Goal: Task Accomplishment & Management: Complete application form

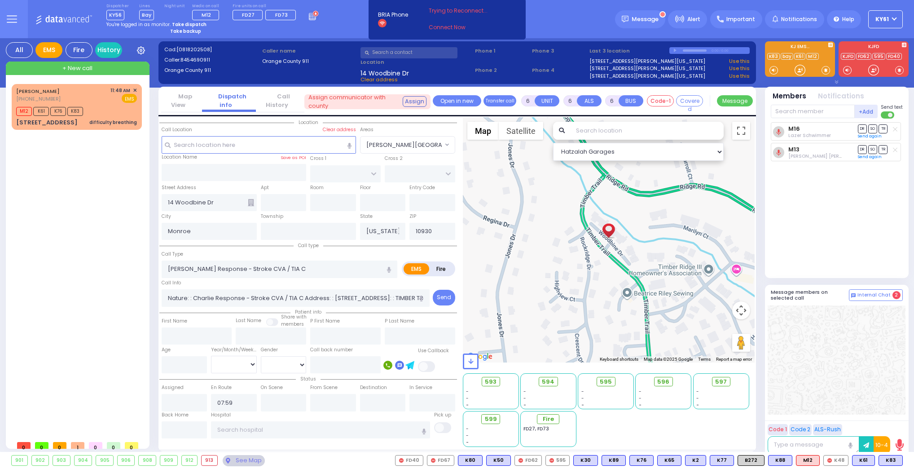
select select
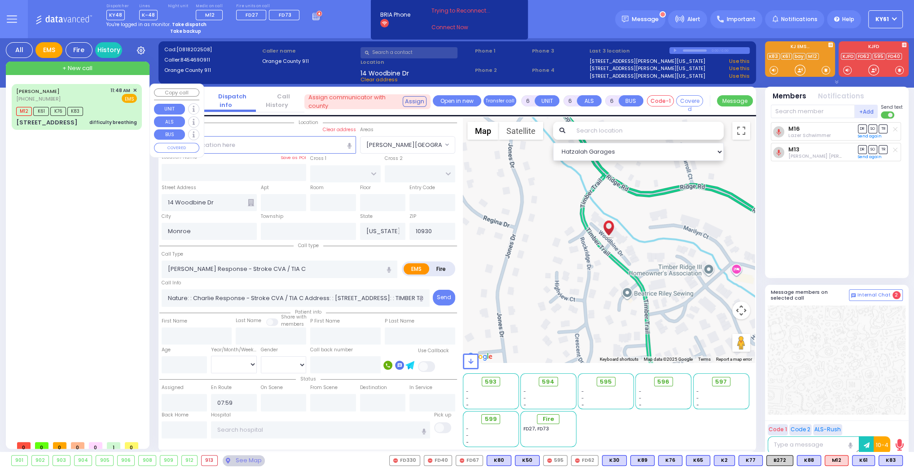
drag, startPoint x: 100, startPoint y: 107, endPoint x: 112, endPoint y: 108, distance: 11.7
click at [101, 108] on div "M12 K61 K76 K83" at bounding box center [76, 110] width 121 height 11
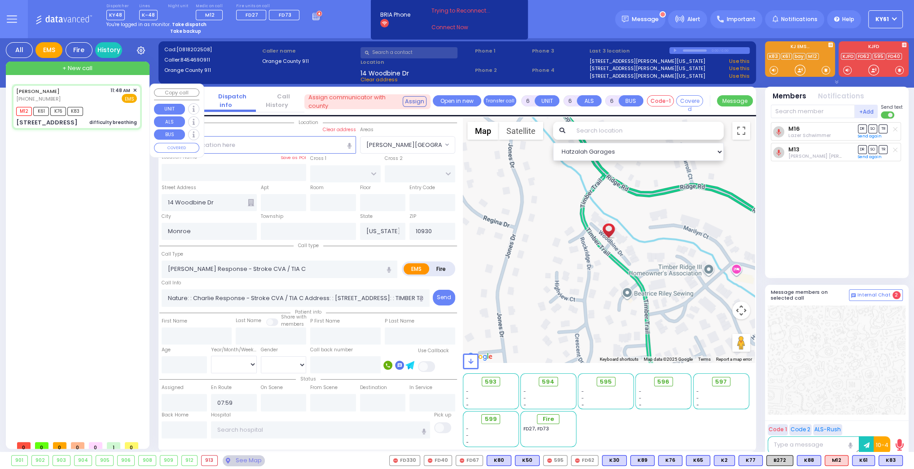
select select
type input "difficulty breathing"
radio input "true"
type input "SIMCHA"
type input "GELB"
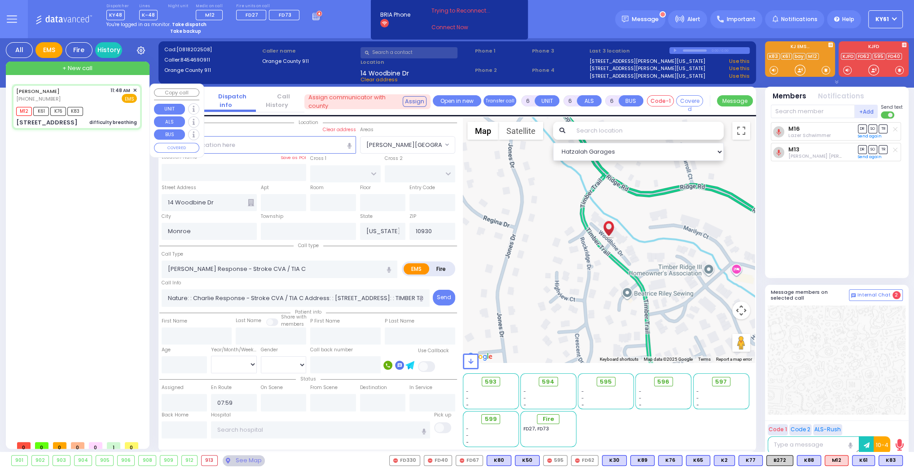
type input "R"
type input "Unknown"
type input "17"
select select "Year"
select select "[DEMOGRAPHIC_DATA]"
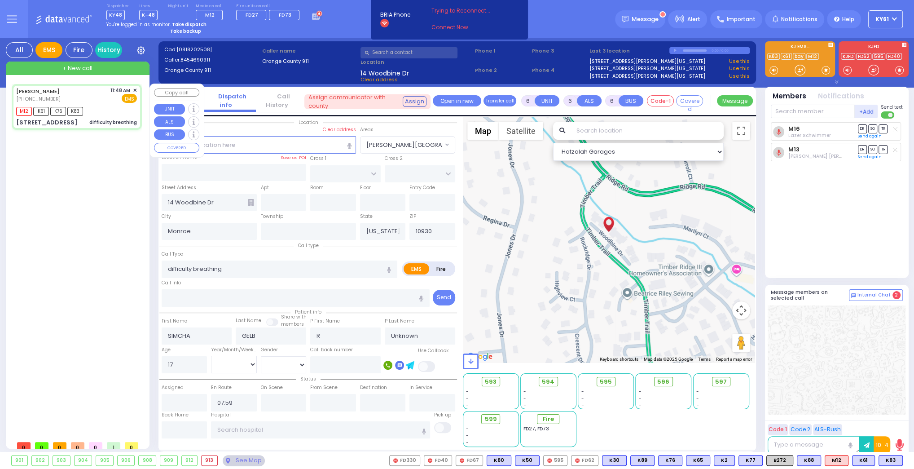
type input "11:48"
type input "11:49"
type input "12:30"
select select "Hatzalah Garages"
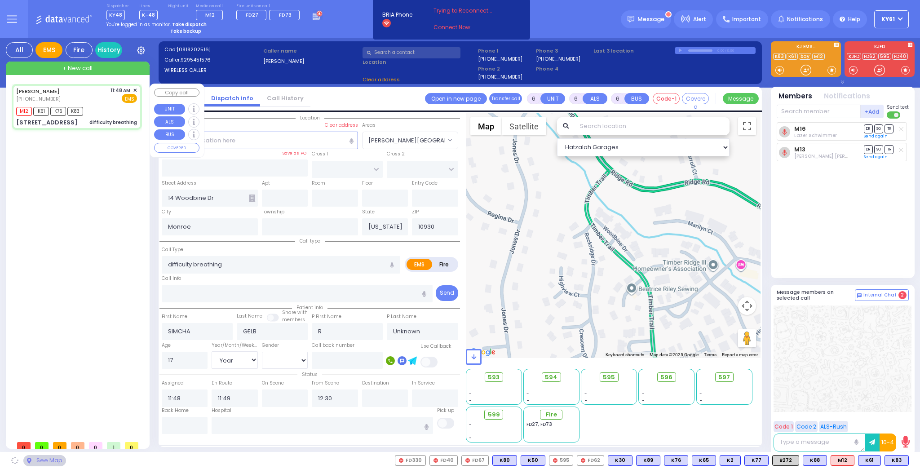
type input "ACRES RD"
type input "DINEV RD"
type input "[STREET_ADDRESS]"
type input "202"
type input "[PERSON_NAME]"
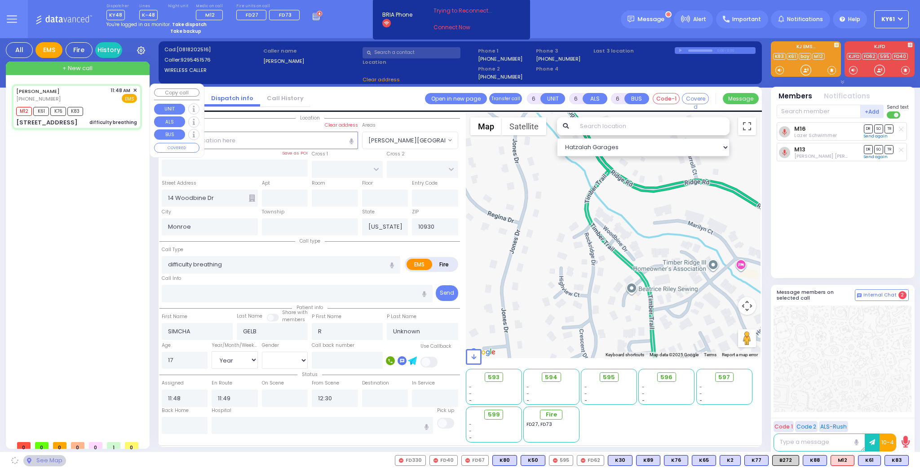
type input "10950"
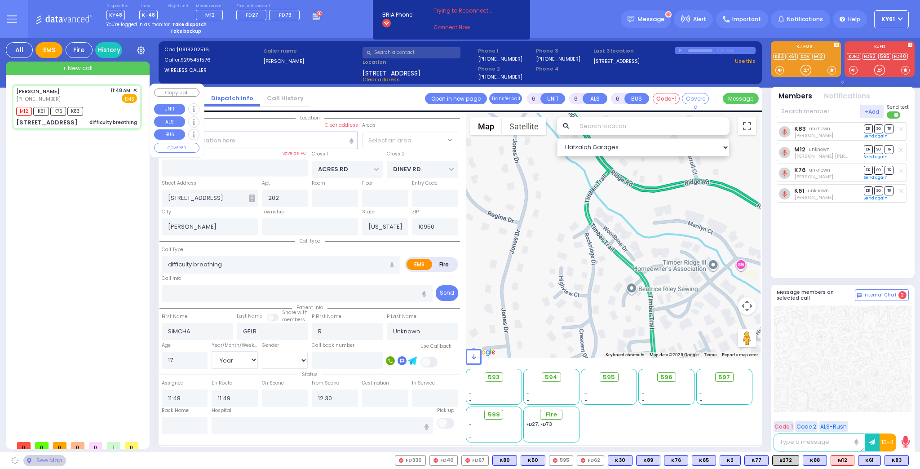
select select "PALM TREE"
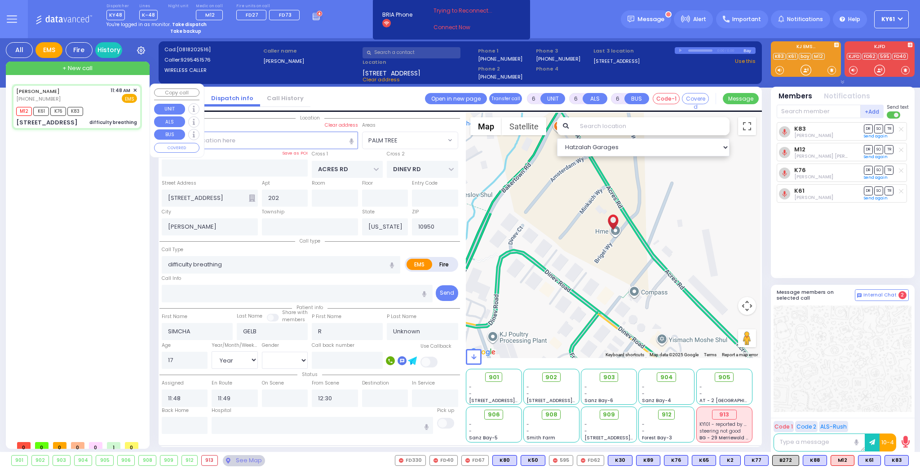
select select
radio input "true"
select select "Year"
select select "[DEMOGRAPHIC_DATA]"
select select "Hatzalah Garages"
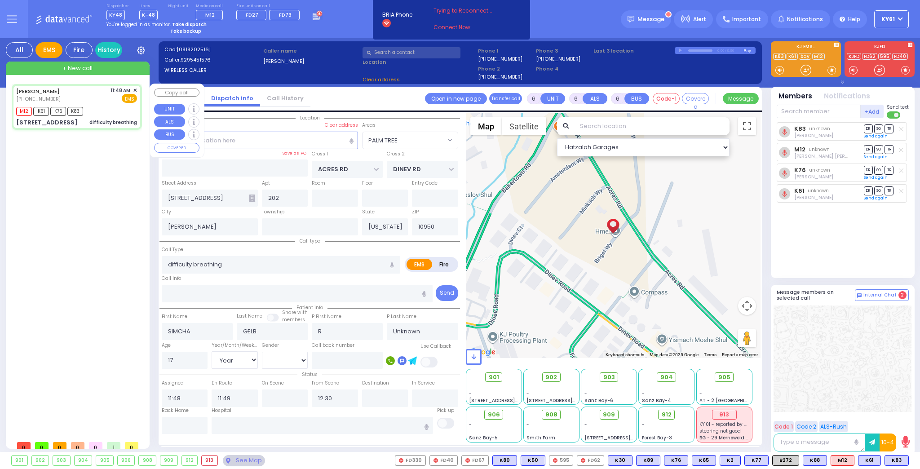
select select
radio input "true"
select select "Year"
select select "[DEMOGRAPHIC_DATA]"
select select "Hatzalah Garages"
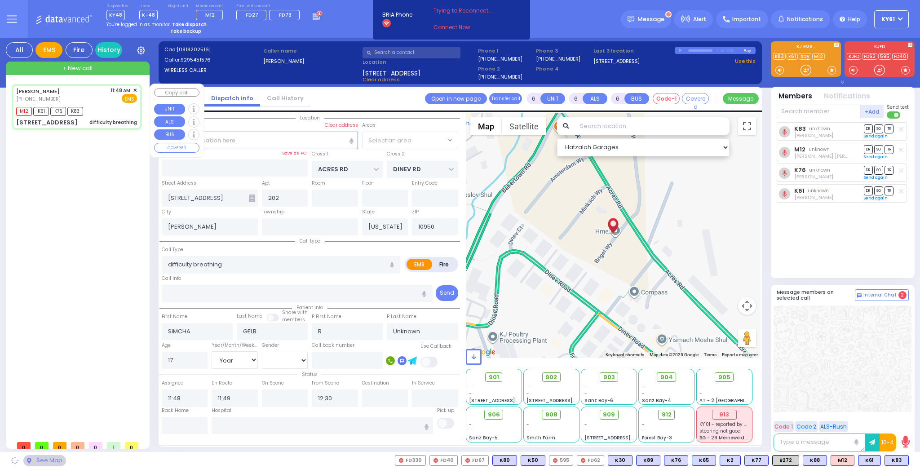
select select "PALM TREE"
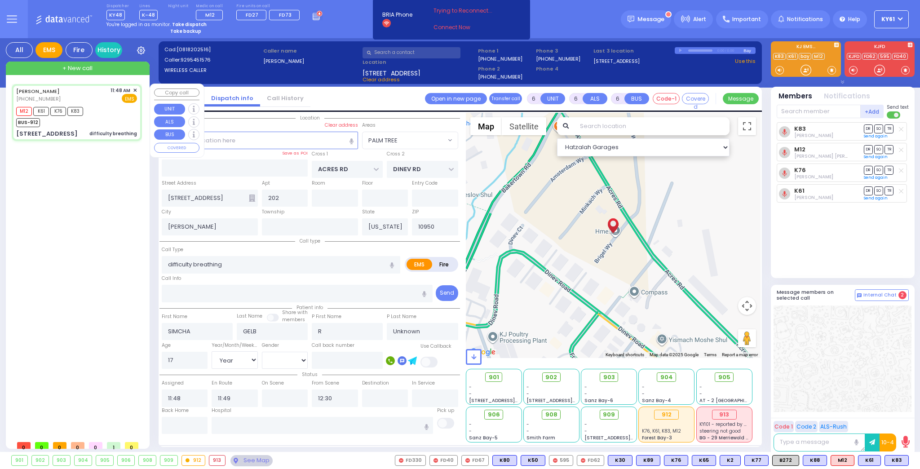
select select
radio input "true"
select select "Year"
select select "[DEMOGRAPHIC_DATA]"
select select "Hatzalah Garages"
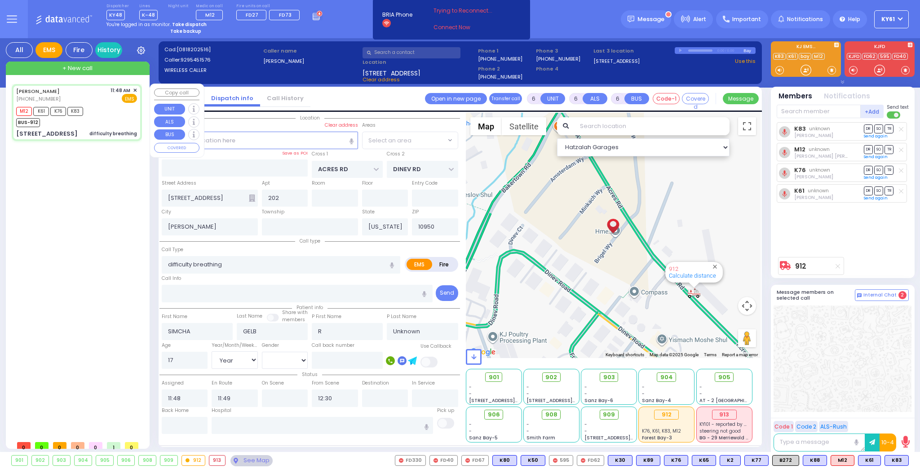
select select "PALM TREE"
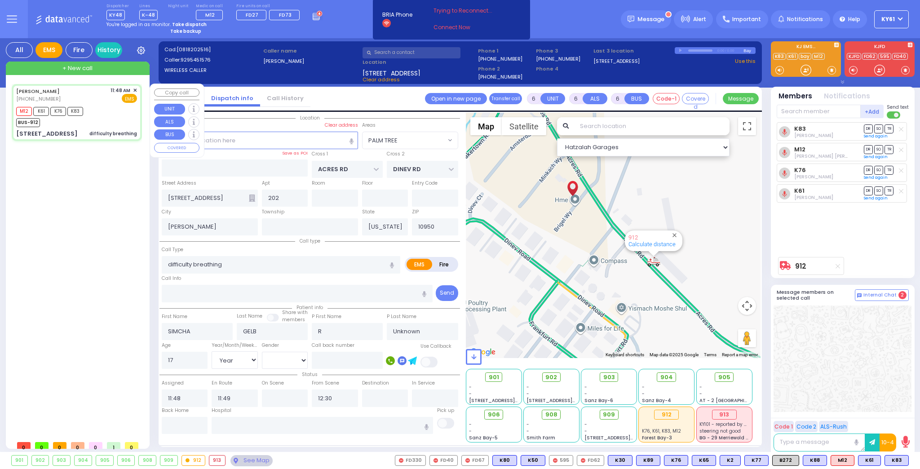
select select
radio input "true"
select select "Year"
select select "[DEMOGRAPHIC_DATA]"
type input "[GEOGRAPHIC_DATA]-[PERSON_NAME][GEOGRAPHIC_DATA]"
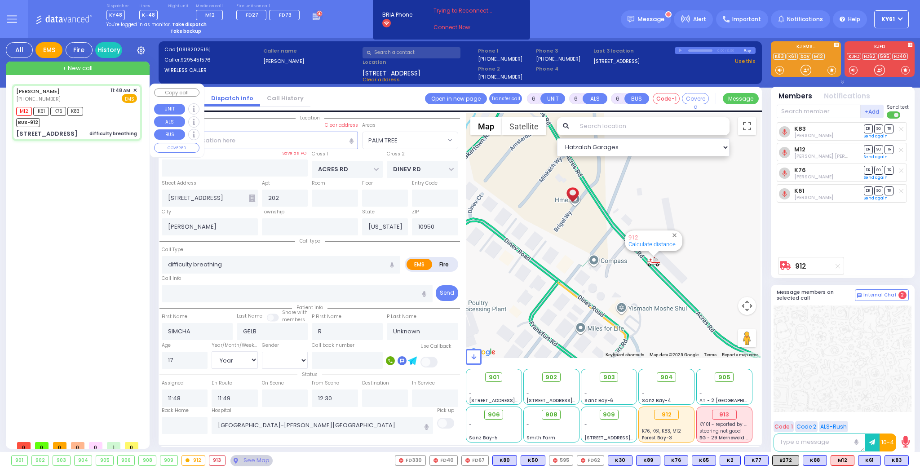
select select "Hatzalah Garages"
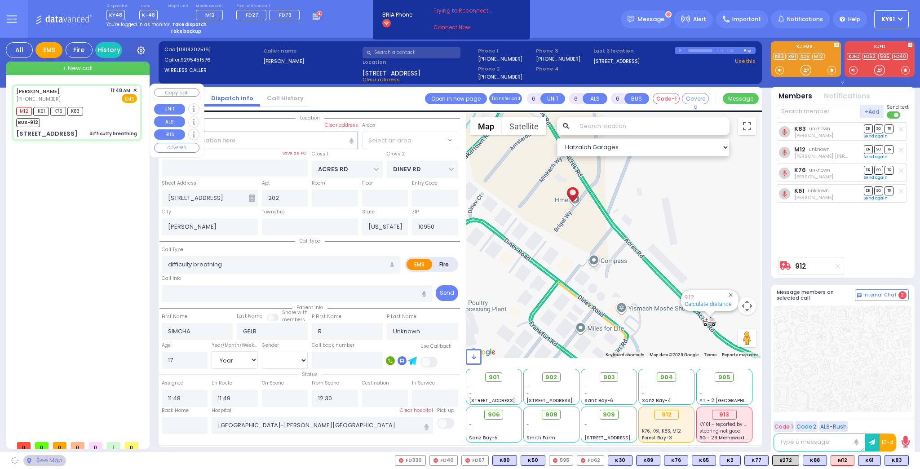
select select "PALM TREE"
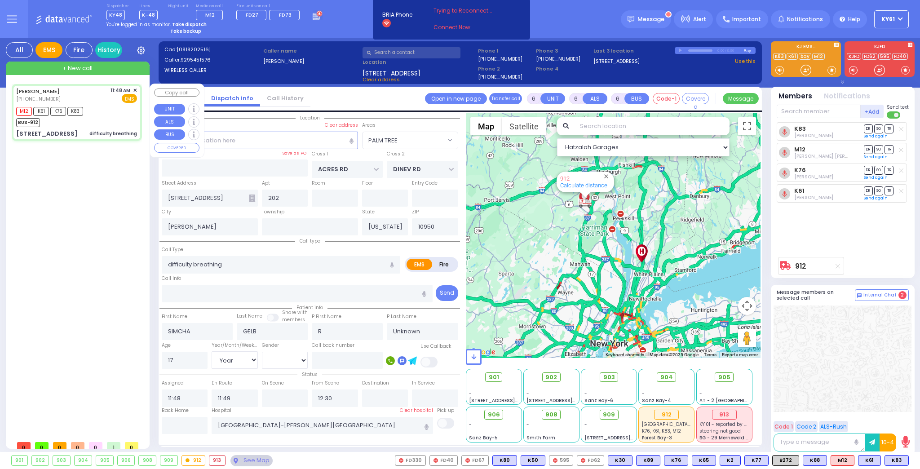
select select
radio input "true"
select select "Year"
select select "[DEMOGRAPHIC_DATA]"
select select "Hatzalah Garages"
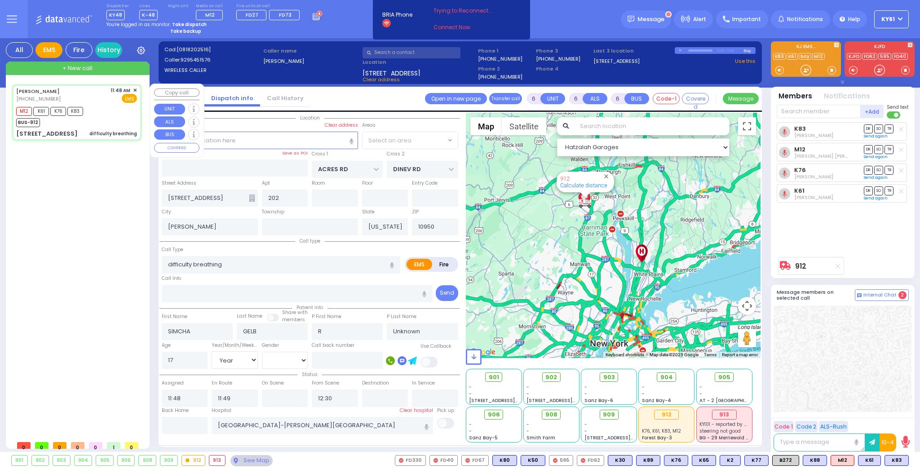
select select "PALM TREE"
select select
radio input "true"
type input "Richel"
type input "Gelb"
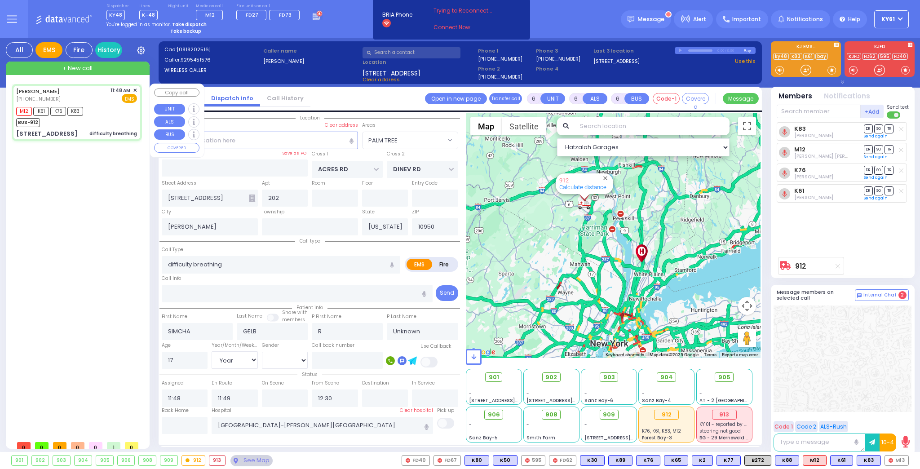
type input "1"
select select "Year"
select select "[DEMOGRAPHIC_DATA]"
select select "Hatzalah Garages"
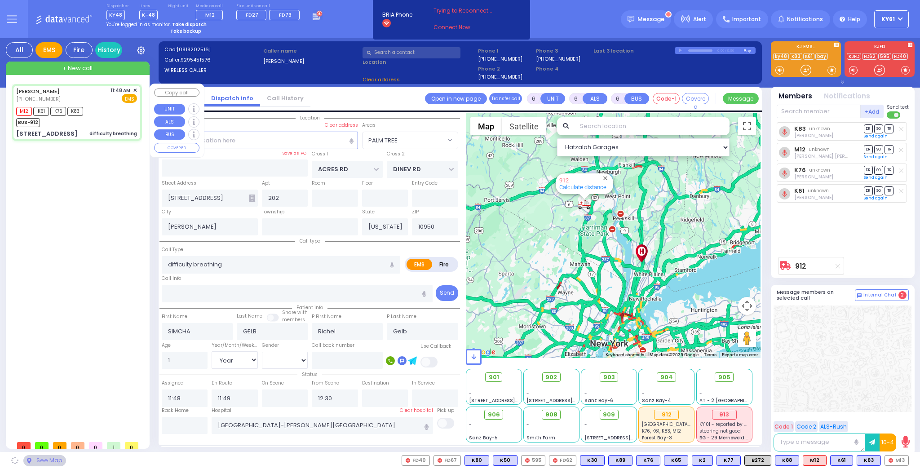
select select
radio input "true"
select select "Year"
select select "[DEMOGRAPHIC_DATA]"
select select "Hatzalah Garages"
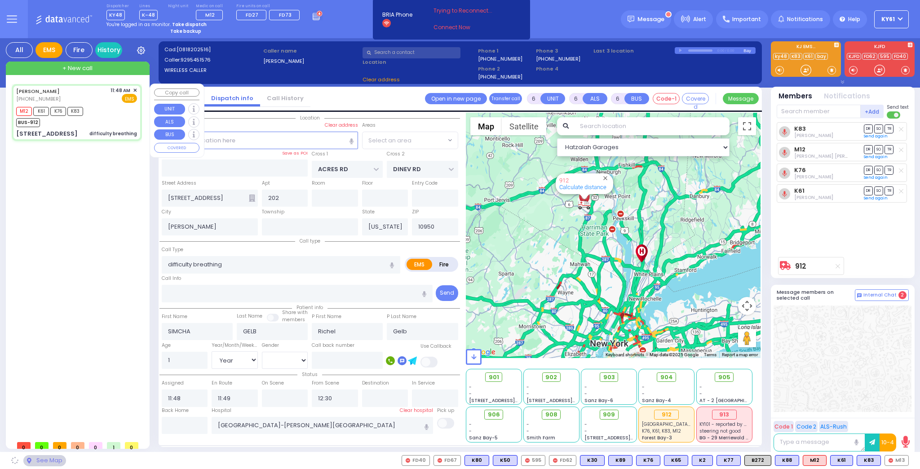
select select "PALM TREE"
select select
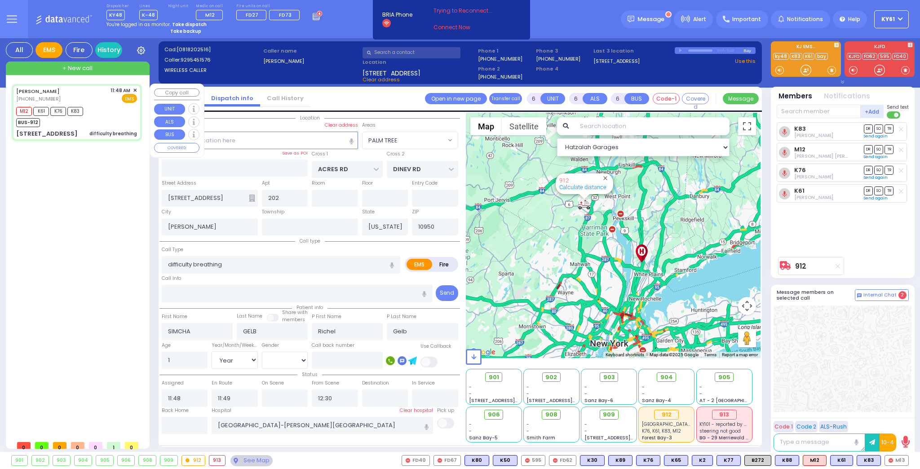
radio input "true"
select select "Year"
select select "[DEMOGRAPHIC_DATA]"
select select "Hatzalah Garages"
select select "PALM TREE"
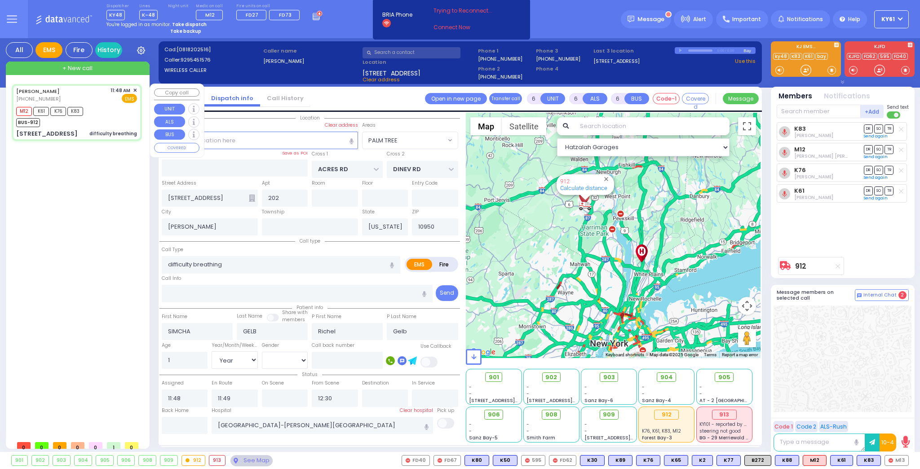
select select
radio input "true"
select select "Year"
select select "[DEMOGRAPHIC_DATA]"
select select "Hatzalah Garages"
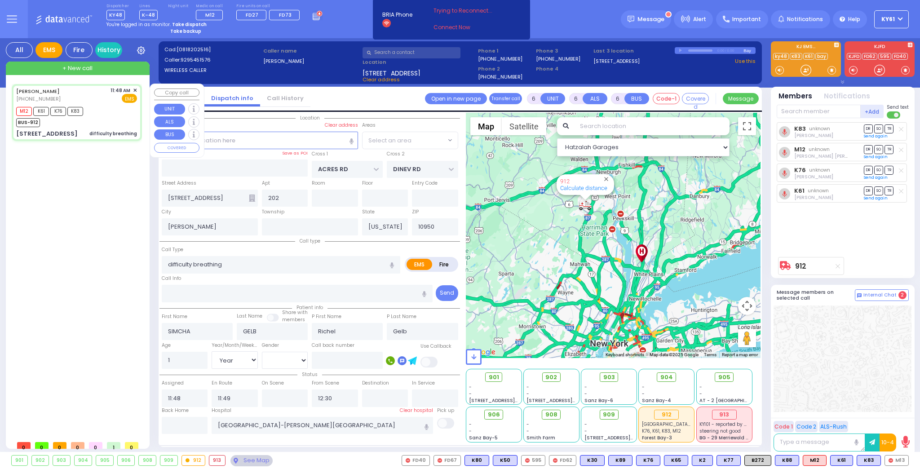
select select "PALM TREE"
select select
radio input "true"
select select "Year"
select select "[DEMOGRAPHIC_DATA]"
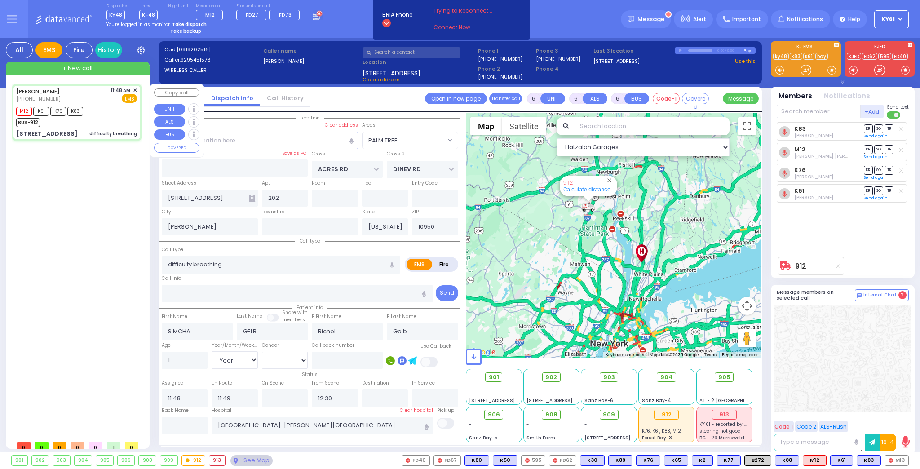
select select "Hatzalah Garages"
select select "PALM TREE"
select select
radio input "true"
select select "Year"
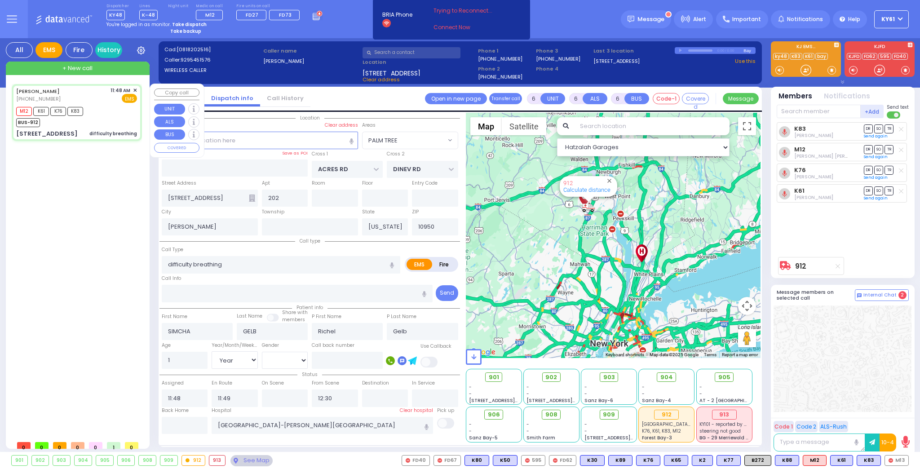
select select "[DEMOGRAPHIC_DATA]"
select select "Hatzalah Garages"
select select "PALM TREE"
select select
radio input "true"
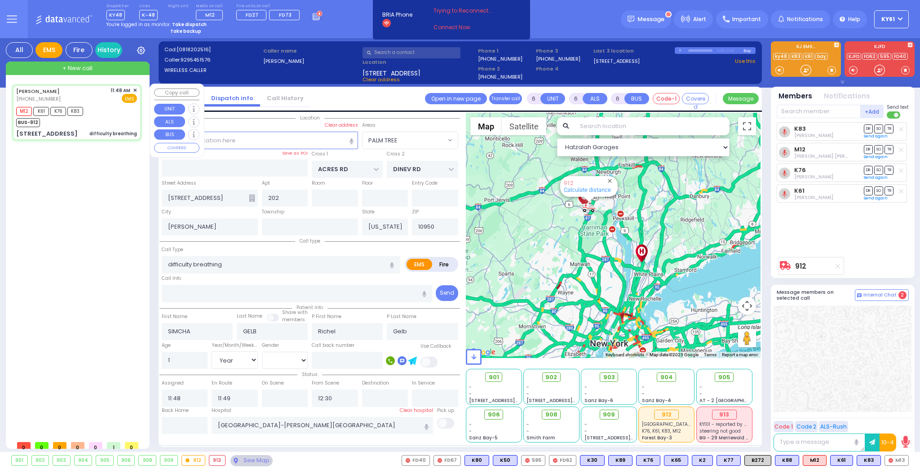
select select "Year"
select select "[DEMOGRAPHIC_DATA]"
type input "11:53"
select select "Hatzalah Garages"
select select "PALM TREE"
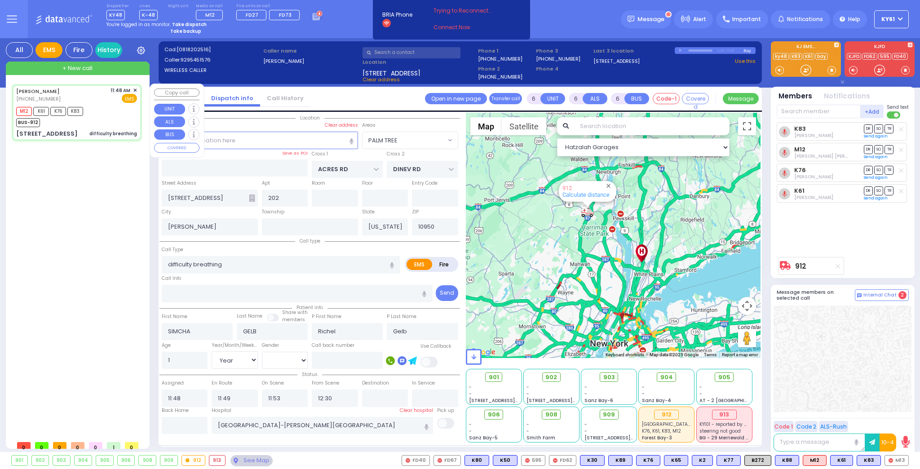
select select
radio input "true"
select select "Year"
select select "[DEMOGRAPHIC_DATA]"
select select "Hatzalah Garages"
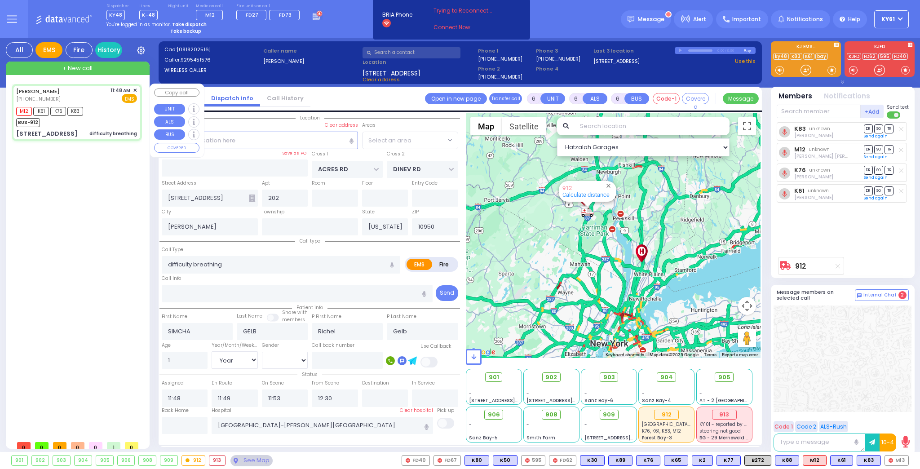
select select "PALM TREE"
select select
radio input "true"
select select "Year"
select select "[DEMOGRAPHIC_DATA]"
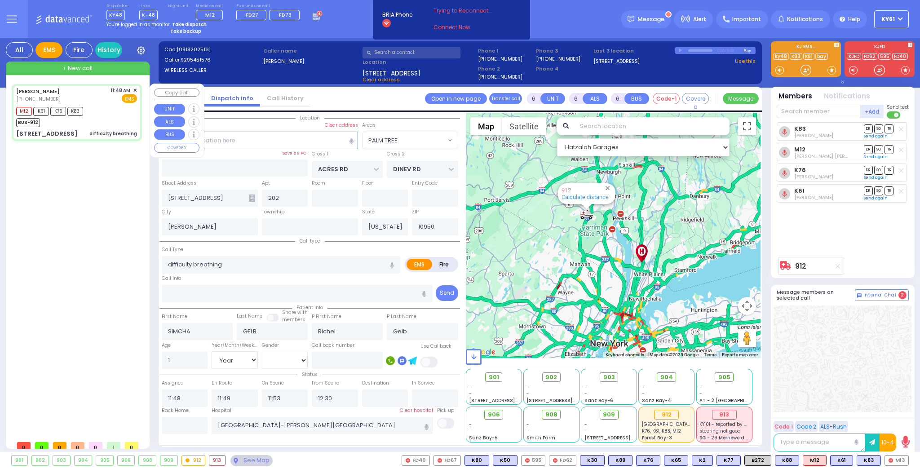
select select "Hatzalah Garages"
select select "PALM TREE"
select select
radio input "true"
select select "Year"
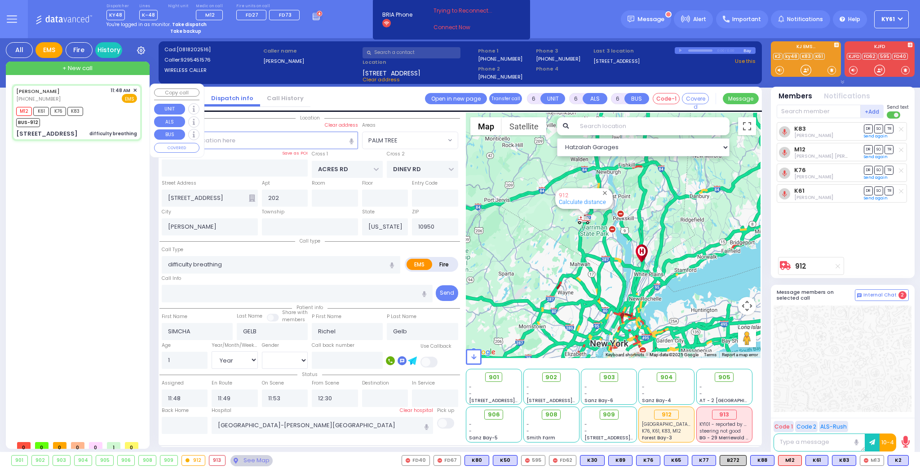
select select "[DEMOGRAPHIC_DATA]"
select select "Hatzalah Garages"
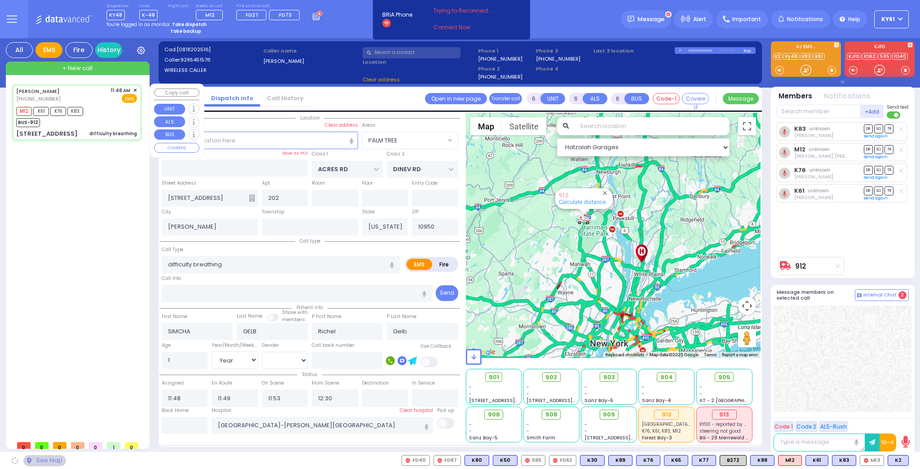
select select "PALM TREE"
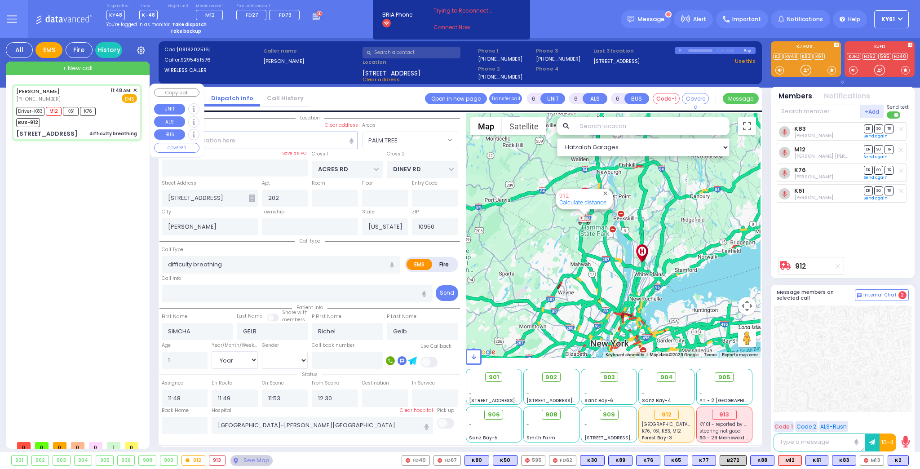
select select
radio input "true"
select select "Year"
select select "[DEMOGRAPHIC_DATA]"
select select "Hatzalah Garages"
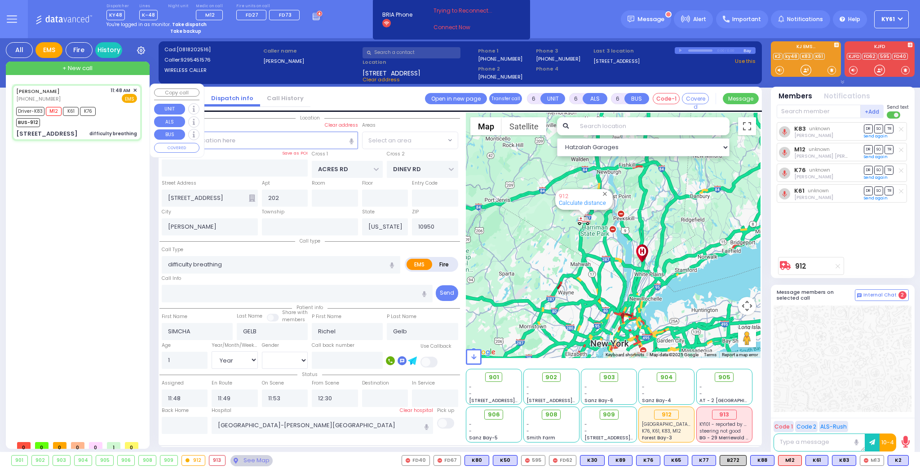
select select "PALM TREE"
select select
radio input "true"
select select "Year"
select select "[DEMOGRAPHIC_DATA]"
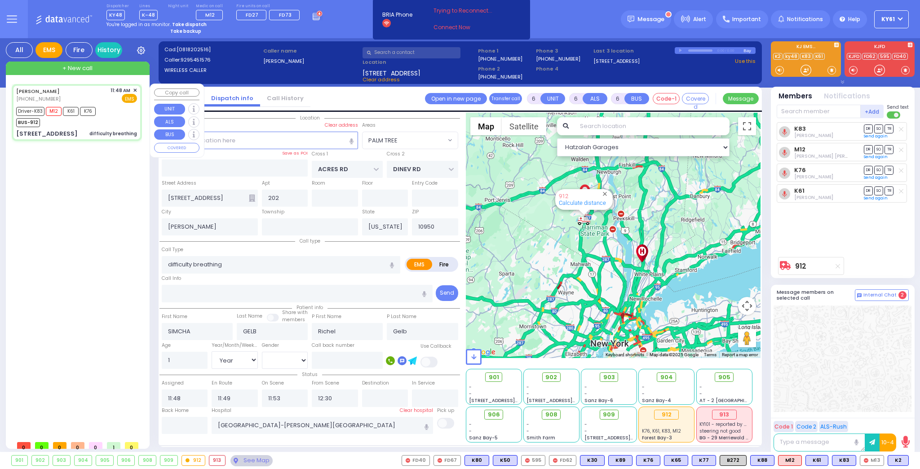
select select "Hatzalah Garages"
select select "PALM TREE"
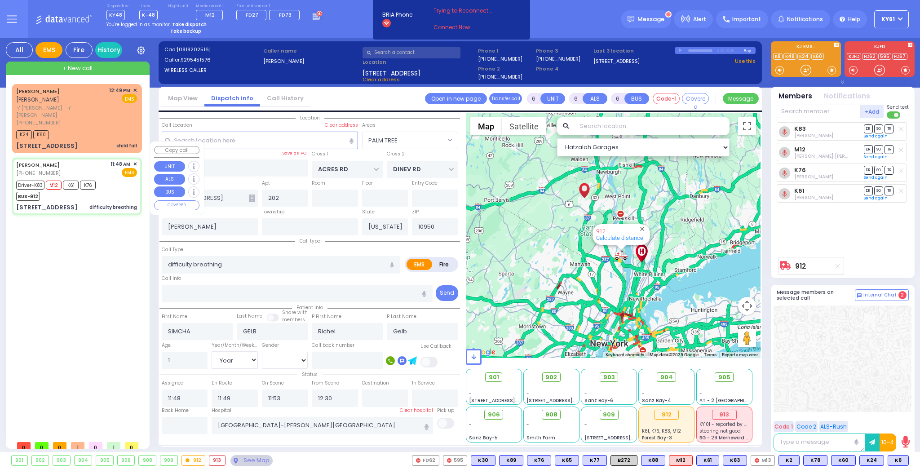
select select
radio input "true"
select select "Year"
select select "[DEMOGRAPHIC_DATA]"
select select "Hatzalah Garages"
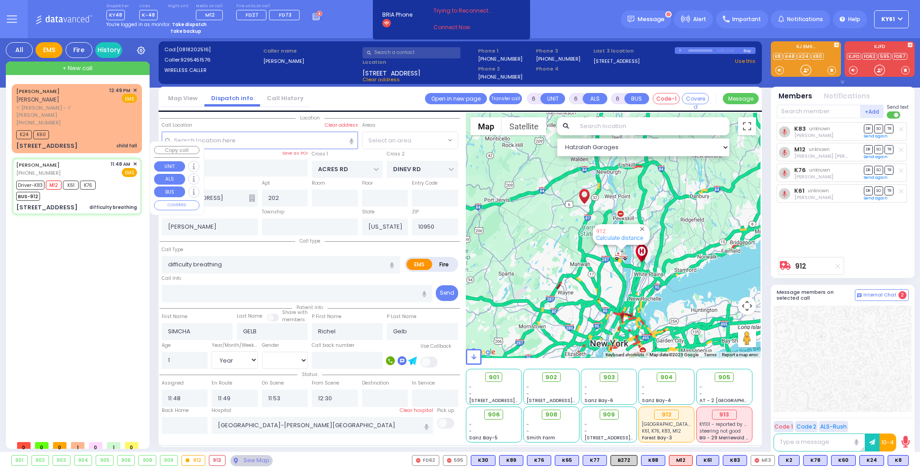
select select "PALM TREE"
select select
radio input "true"
select select "Year"
select select "[DEMOGRAPHIC_DATA]"
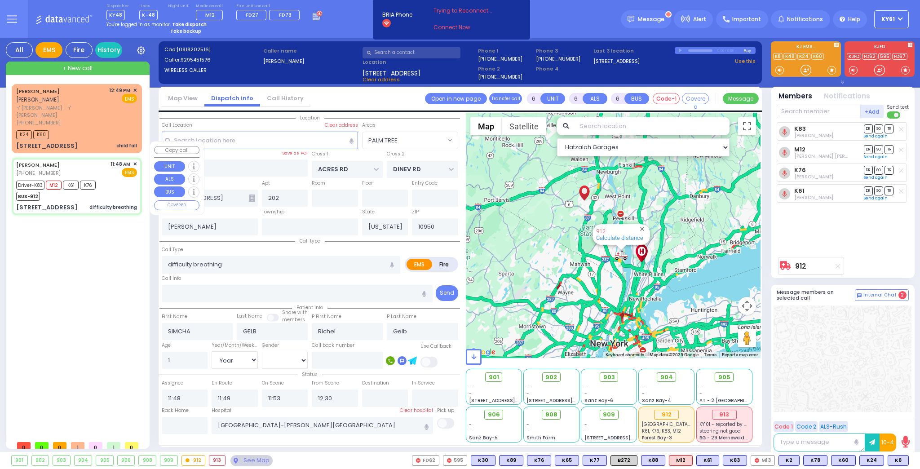
select select "Hatzalah Garages"
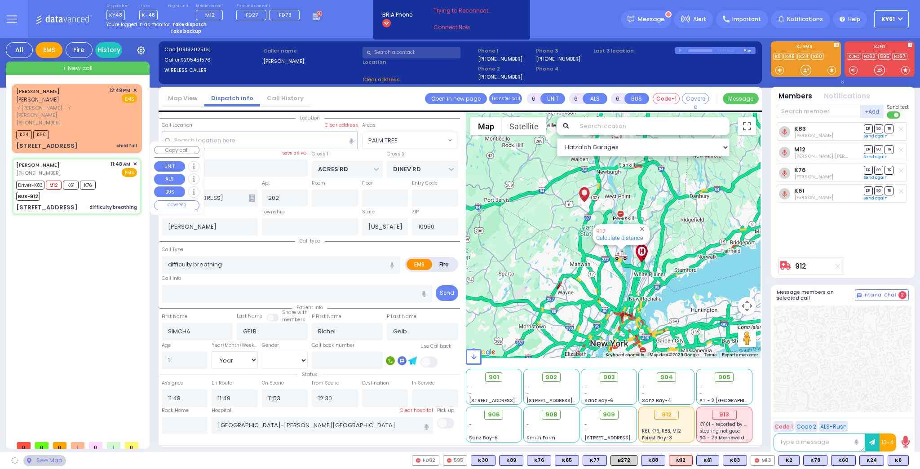
select select
radio input "true"
select select "Year"
select select "[DEMOGRAPHIC_DATA]"
select select "Hatzalah Garages"
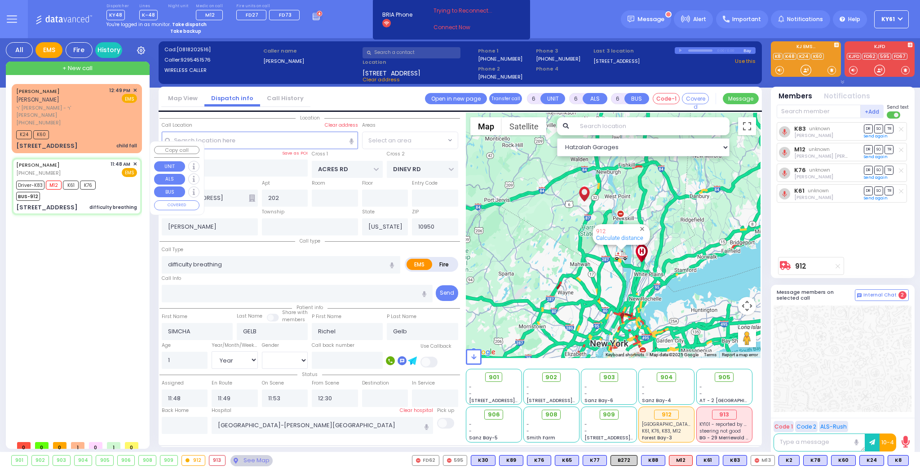
select select "PALM TREE"
select select
radio input "true"
select select "Year"
select select "[DEMOGRAPHIC_DATA]"
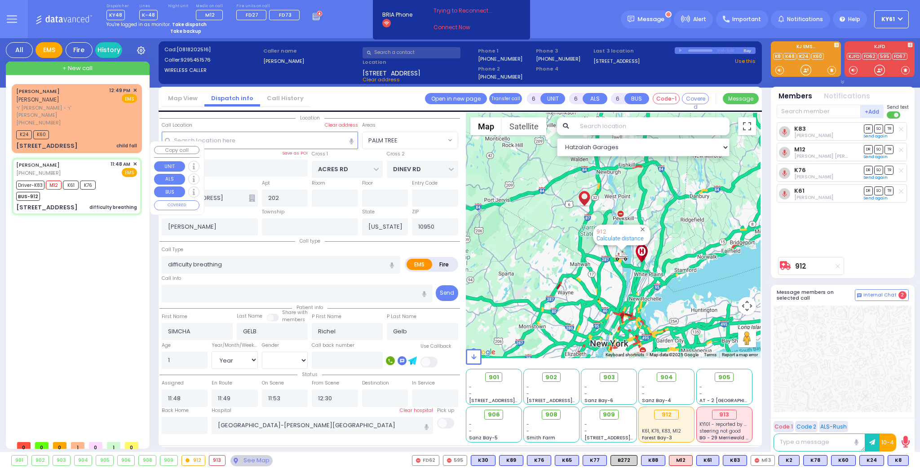
select select "Hatzalah Garages"
select select
radio input "true"
select select "Year"
select select "[DEMOGRAPHIC_DATA]"
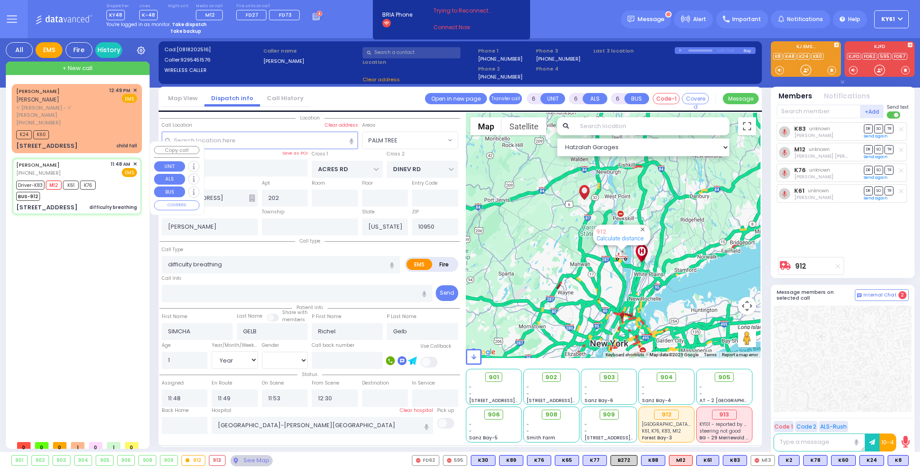
select select "Hatzalah Garages"
select select "PALM TREE"
select select
radio input "true"
select select "Year"
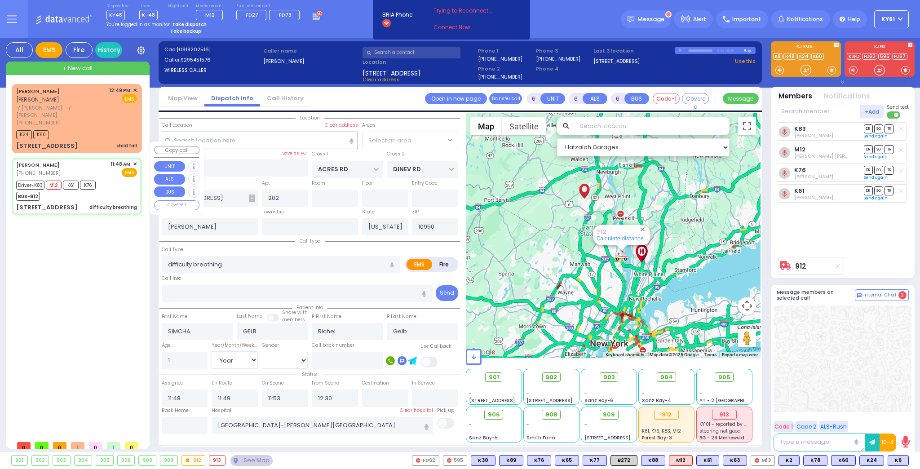
select select "[DEMOGRAPHIC_DATA]"
select select
select select "Hatzalah Garages"
select select "PALM TREE"
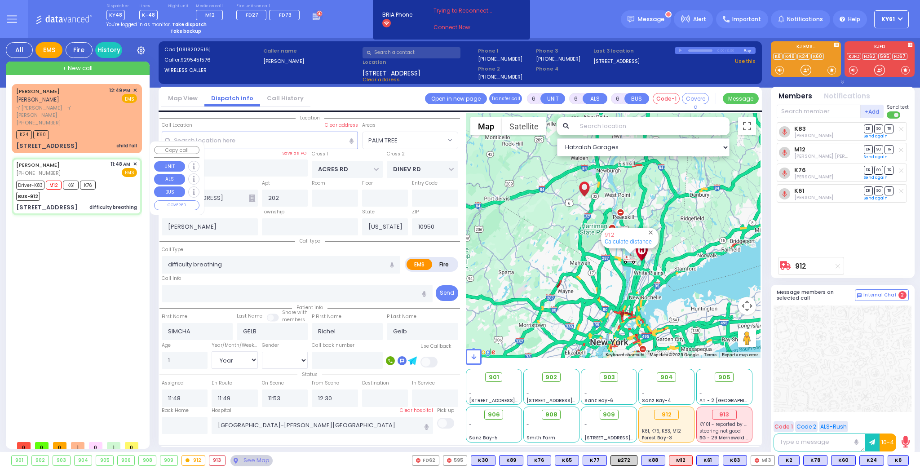
select select
radio input "true"
select select "Year"
select select "[DEMOGRAPHIC_DATA]"
select select "Hatzalah Garages"
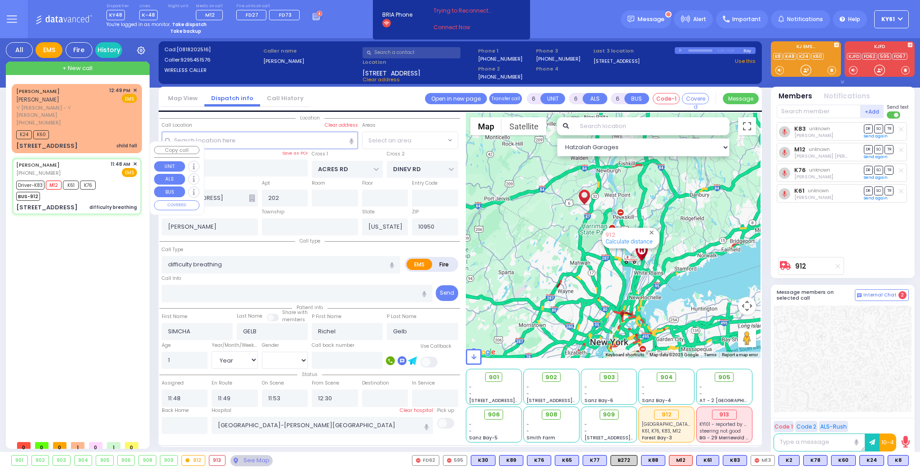
select select "PALM TREE"
select select
radio input "true"
select select "Year"
select select "[DEMOGRAPHIC_DATA]"
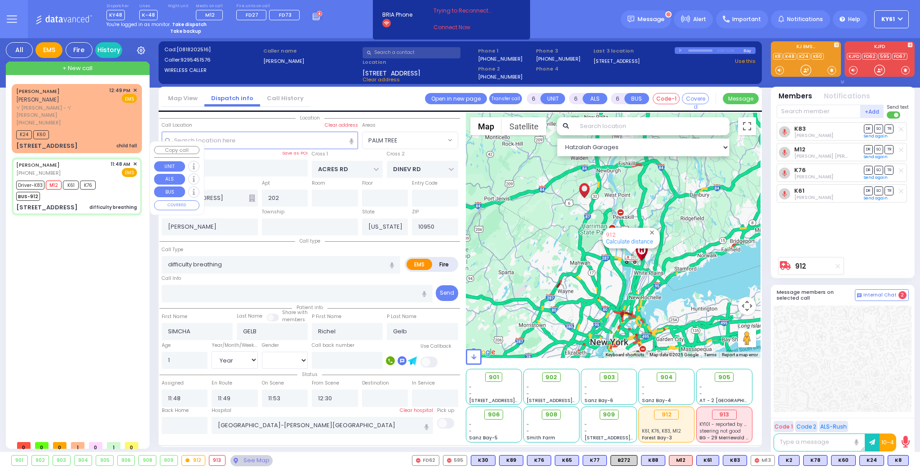
select select "Hatzalah Garages"
select select
radio input "true"
select select "Year"
select select "[DEMOGRAPHIC_DATA]"
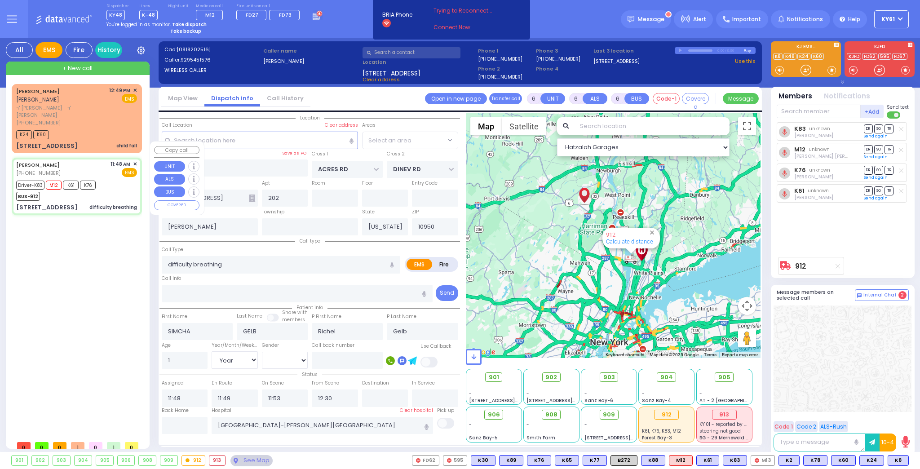
select select "Hatzalah Garages"
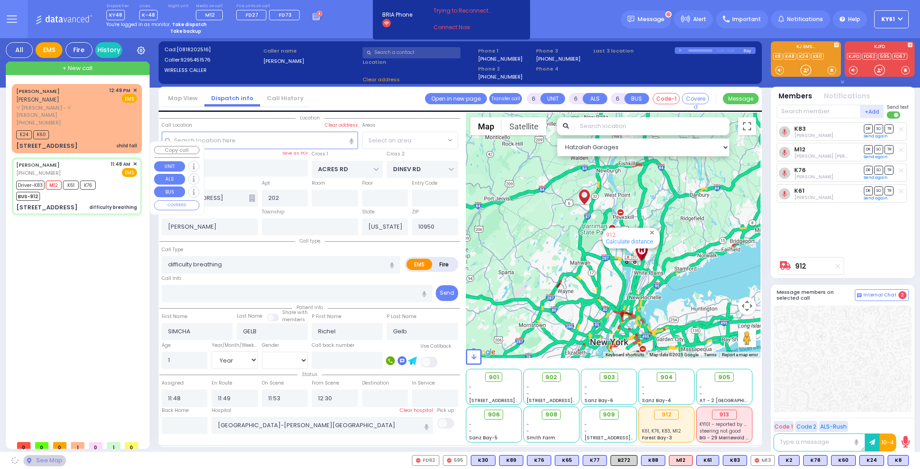
select select "PALM TREE"
select select
radio input "true"
type input "Ruchel"
select select "Year"
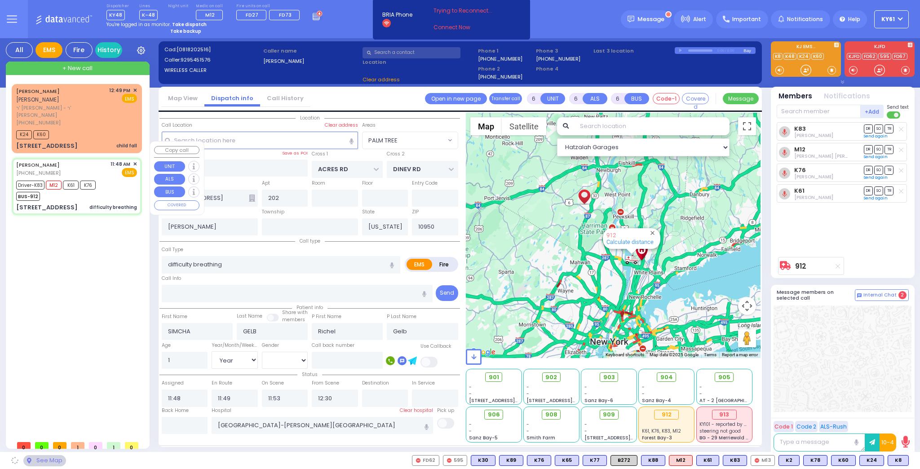
select select "[DEMOGRAPHIC_DATA]"
select select "Hatzalah Garages"
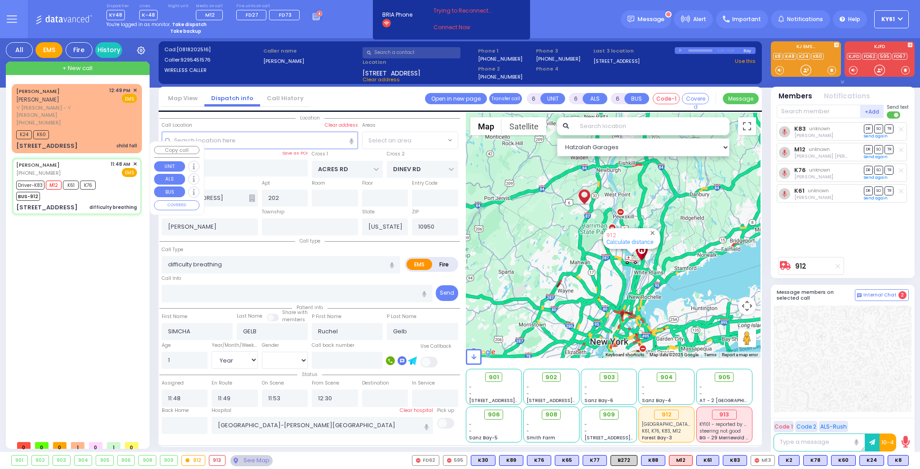
select select "PALM TREE"
select select
radio input "true"
select select "Year"
select select "[DEMOGRAPHIC_DATA]"
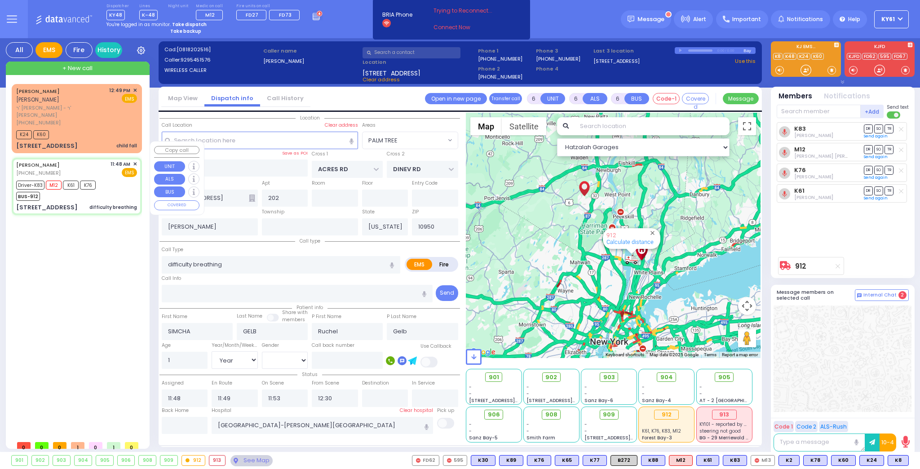
select select "Hatzalah Garages"
select select "PALM TREE"
select select "Year"
select select "[DEMOGRAPHIC_DATA]"
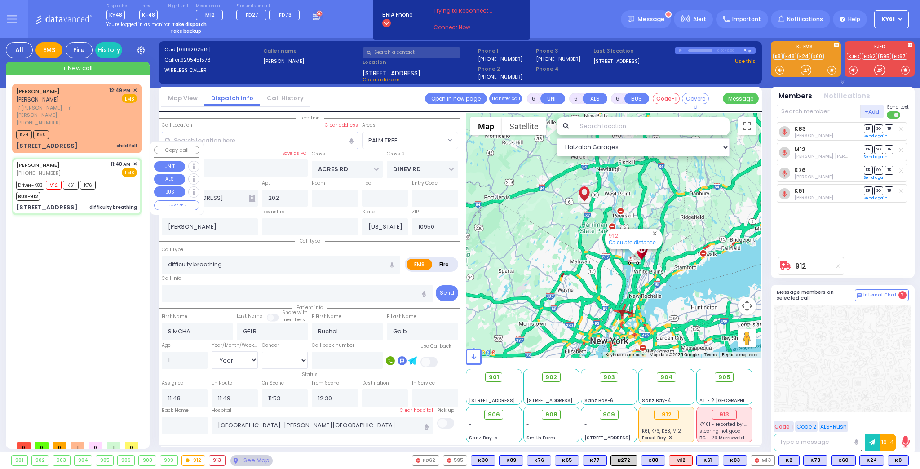
select select
radio input "true"
select select "Year"
select select "[DEMOGRAPHIC_DATA]"
select select "Hatzalah Garages"
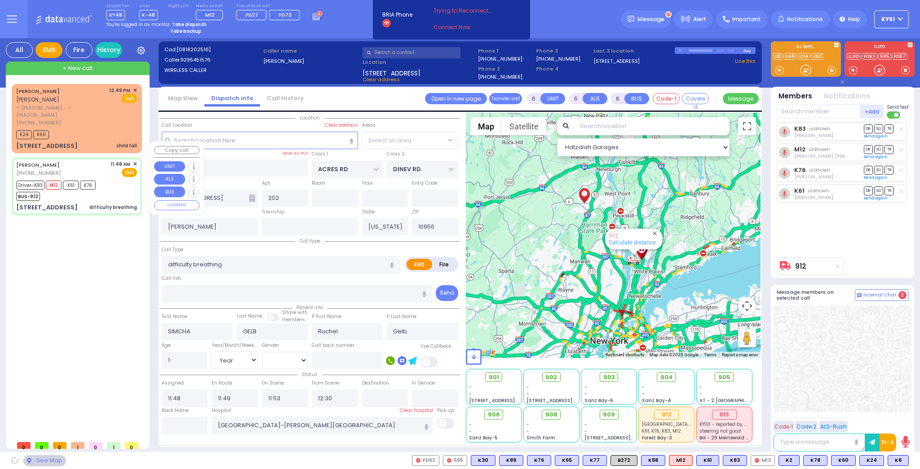
select select "PALM TREE"
select select
radio input "true"
select select "Year"
select select "[DEMOGRAPHIC_DATA]"
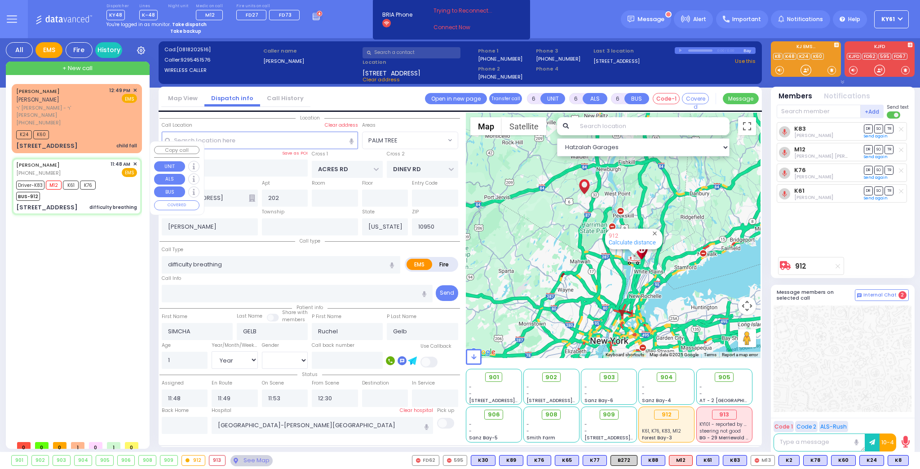
select select "Hatzalah Garages"
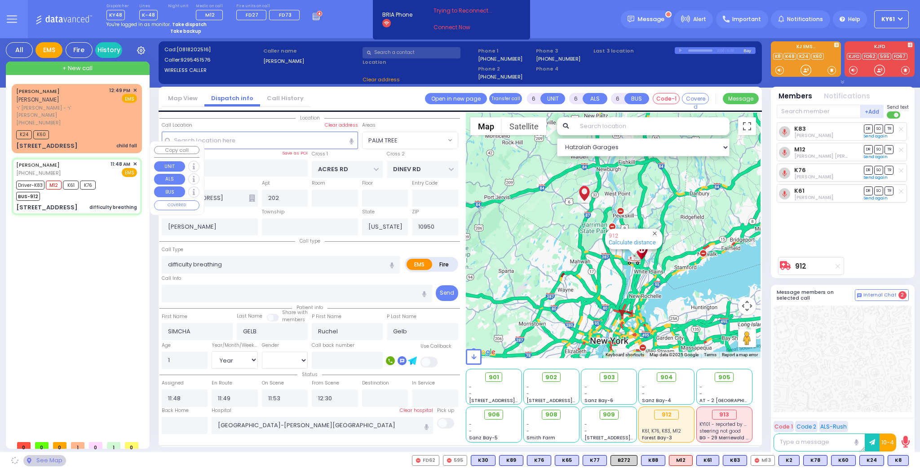
select select
radio input "true"
select select "Year"
select select "[DEMOGRAPHIC_DATA]"
select select "Hatzalah Garages"
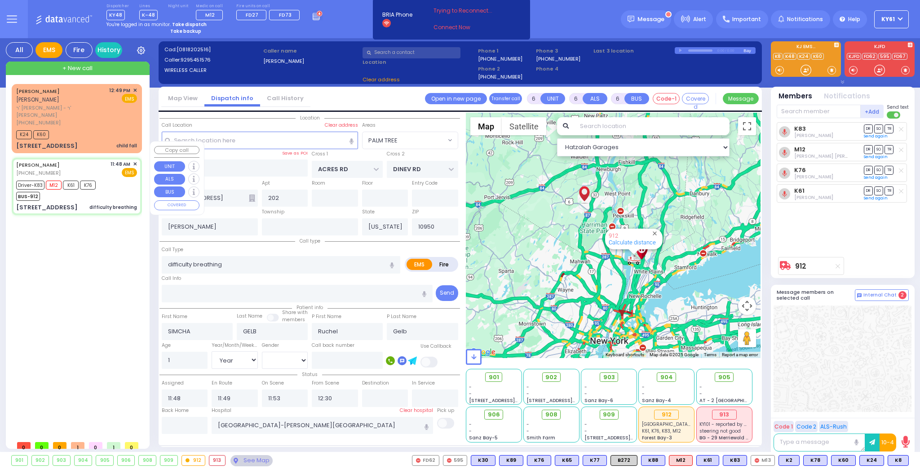
select select "PALM TREE"
select select
radio input "true"
select select "Year"
select select "[DEMOGRAPHIC_DATA]"
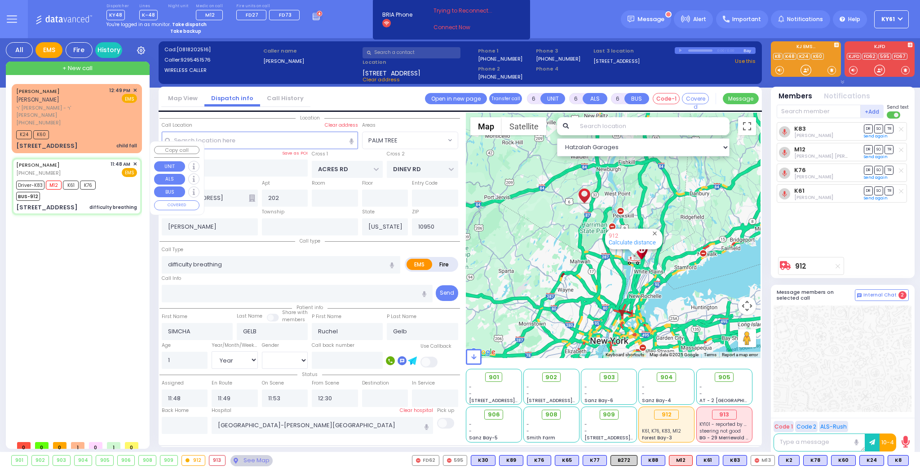
select select "Hatzalah Garages"
select select "PALM TREE"
select select
radio input "true"
select select "Year"
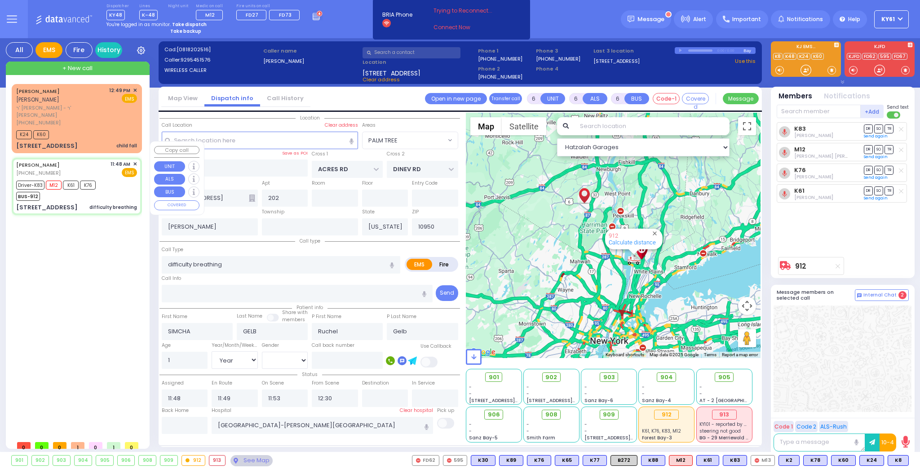
select select "[DEMOGRAPHIC_DATA]"
select select "Hatzalah Garages"
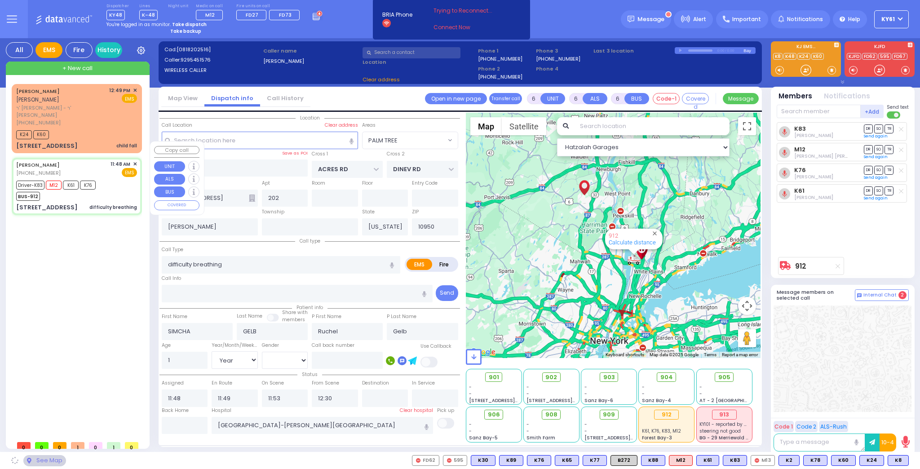
select select "PALM TREE"
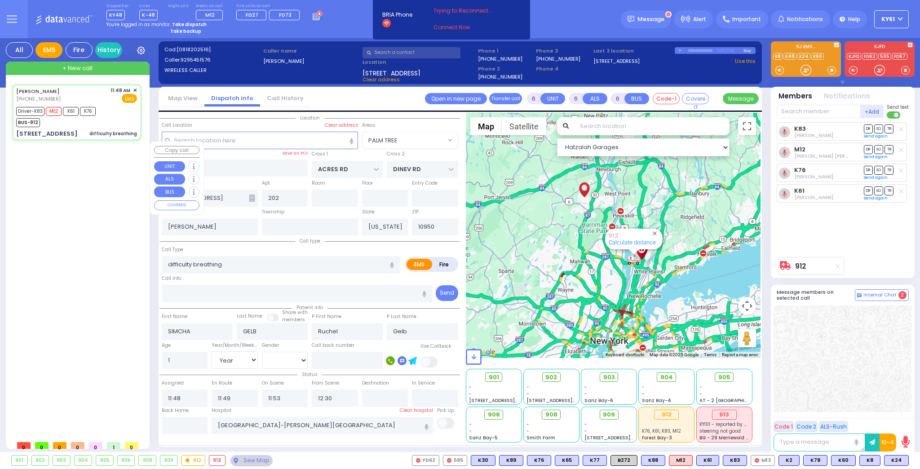
select select
radio input "true"
select select "Year"
select select "[DEMOGRAPHIC_DATA]"
select select "Hatzalah Garages"
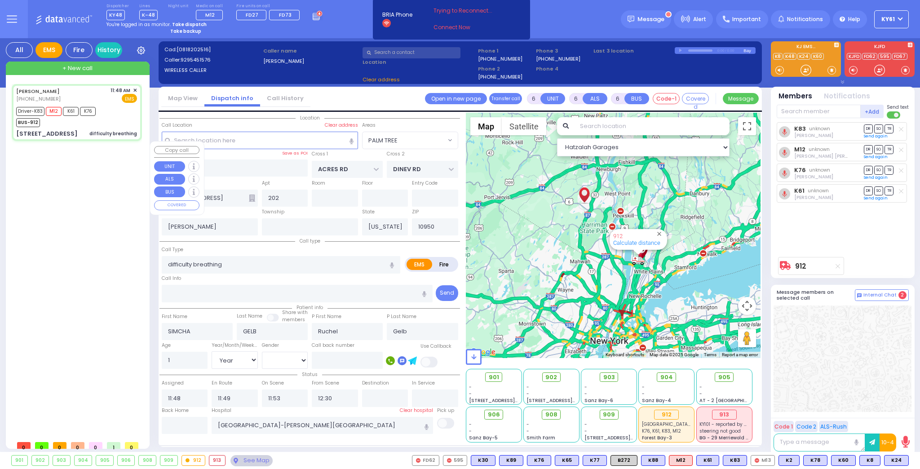
select select
radio input "true"
select select "Year"
select select "[DEMOGRAPHIC_DATA]"
select select "Hatzalah Garages"
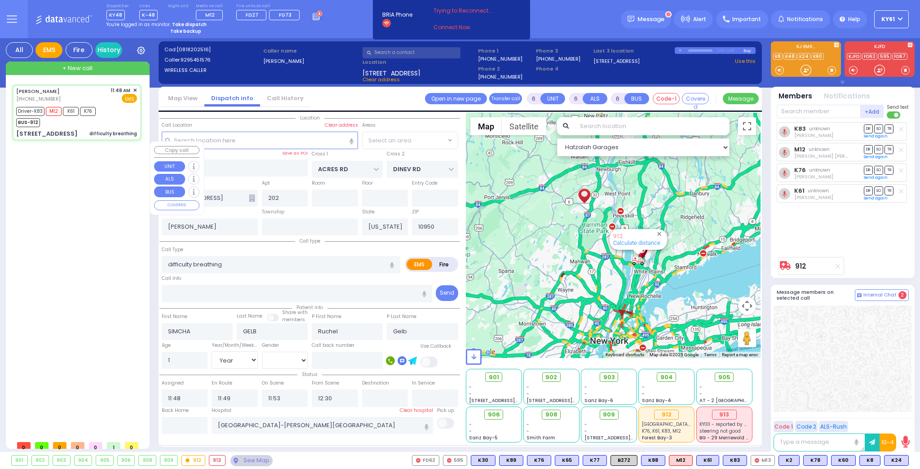
select select "PALM TREE"
select select
radio input "true"
select select "Year"
select select "[DEMOGRAPHIC_DATA]"
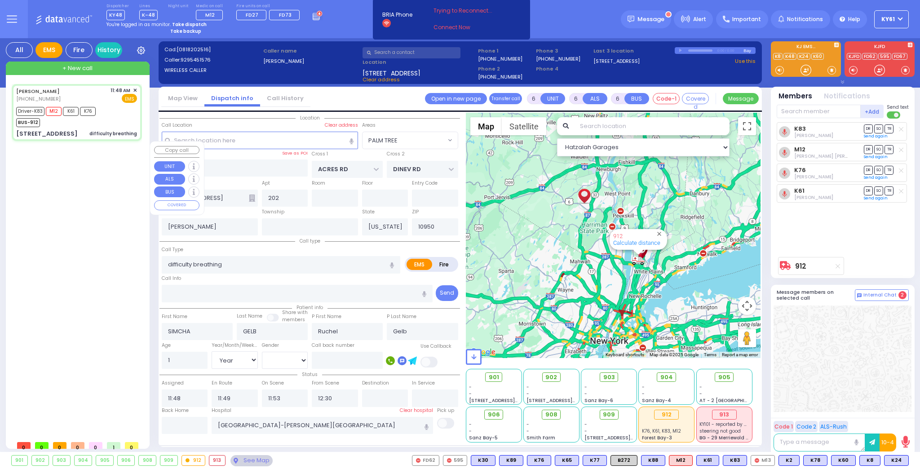
select select "Hatzalah Garages"
select select "PALM TREE"
select select
radio input "true"
select select "Year"
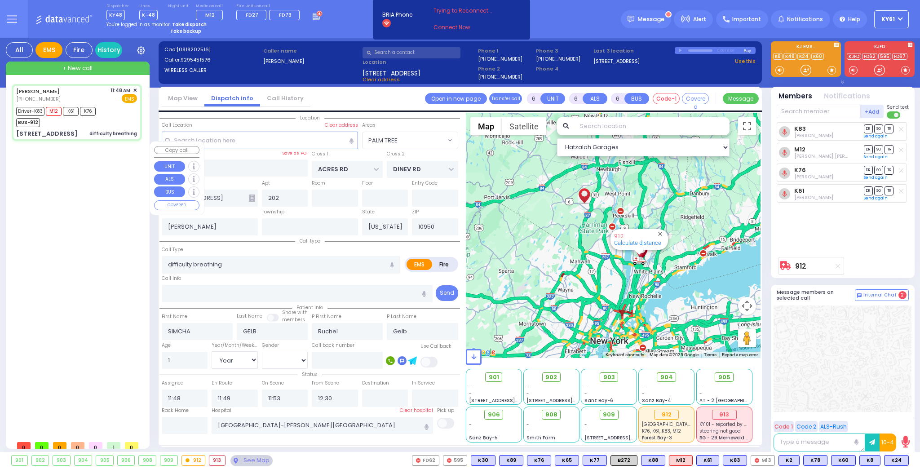
select select "[DEMOGRAPHIC_DATA]"
select select "Hatzalah Garages"
select select "PALM TREE"
select select
radio input "true"
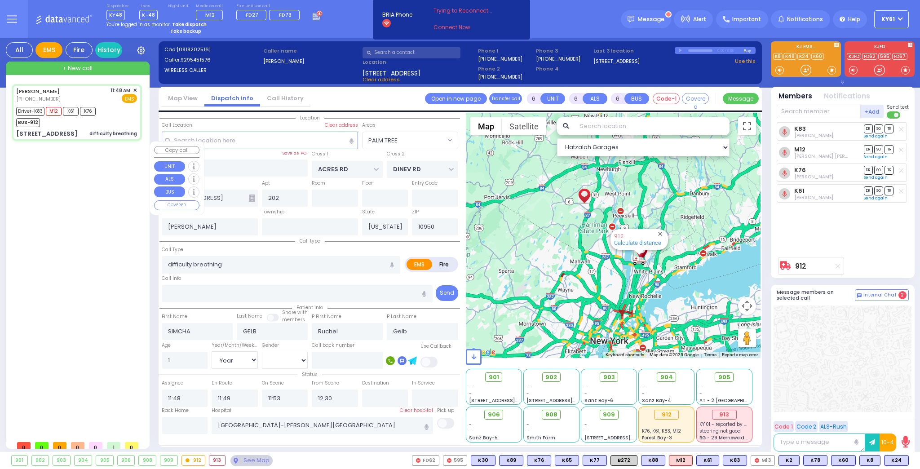
select select "Year"
select select "[DEMOGRAPHIC_DATA]"
select select "Hatzalah Garages"
select select "PALM TREE"
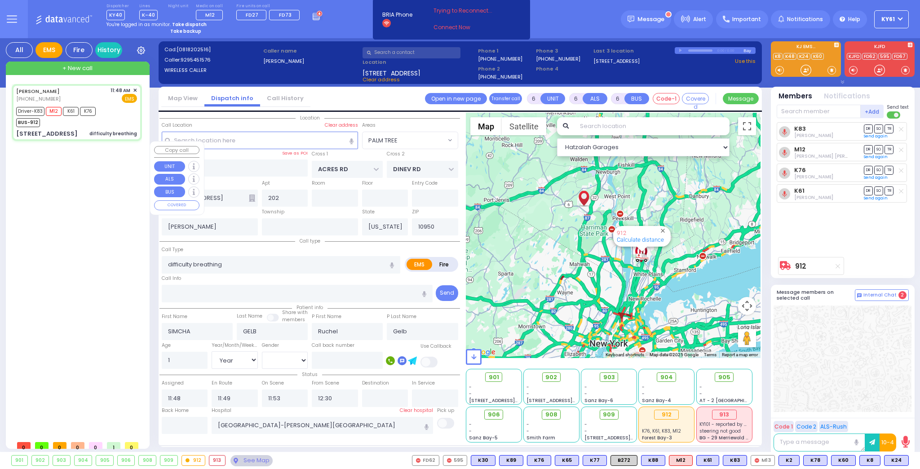
select select
radio input "true"
select select "Year"
select select "[DEMOGRAPHIC_DATA]"
select select "Hatzalah Garages"
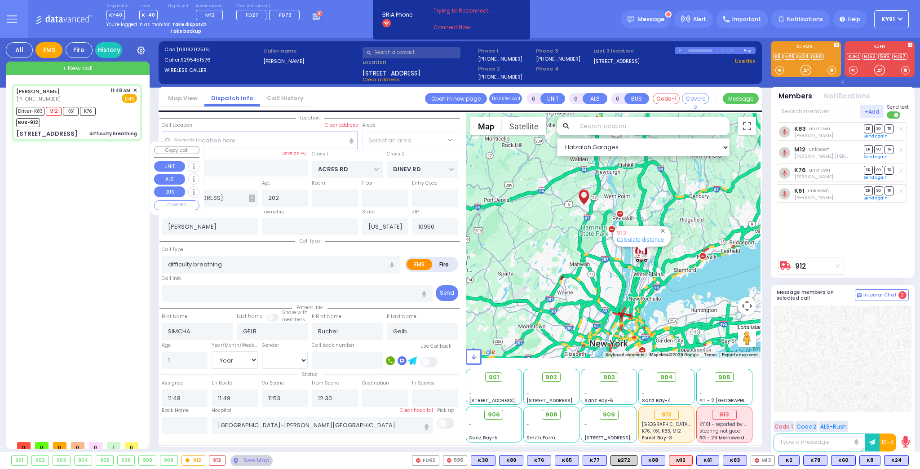
select select "PALM TREE"
select select
radio input "true"
select select "Year"
select select "[DEMOGRAPHIC_DATA]"
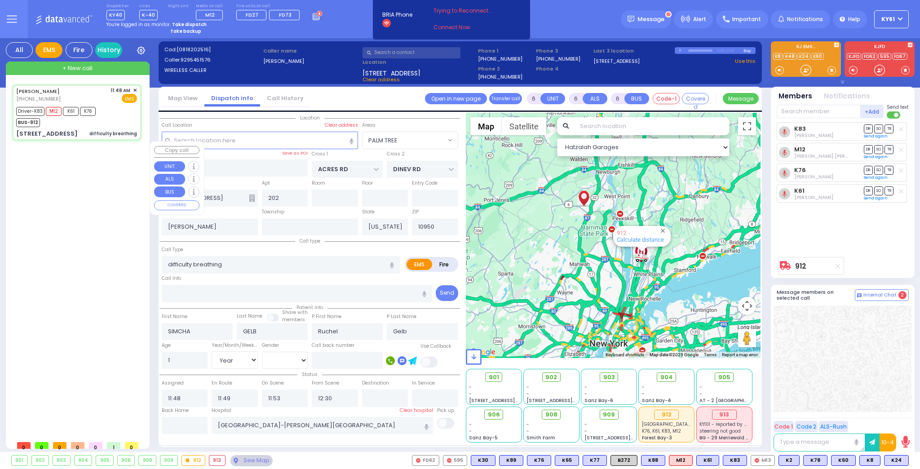
select select "Hatzalah Garages"
select select "PALM TREE"
select select
radio input "true"
select select "Year"
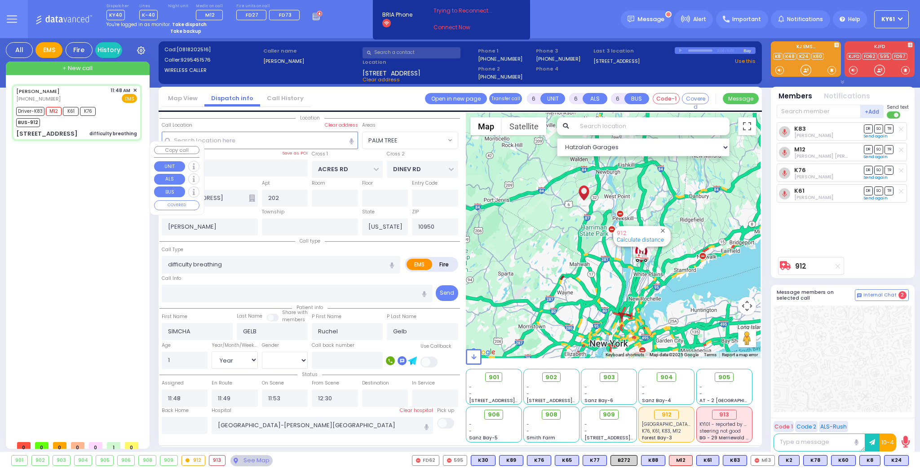
select select "[DEMOGRAPHIC_DATA]"
select select "Hatzalah Garages"
select select "PALM TREE"
select select
radio input "true"
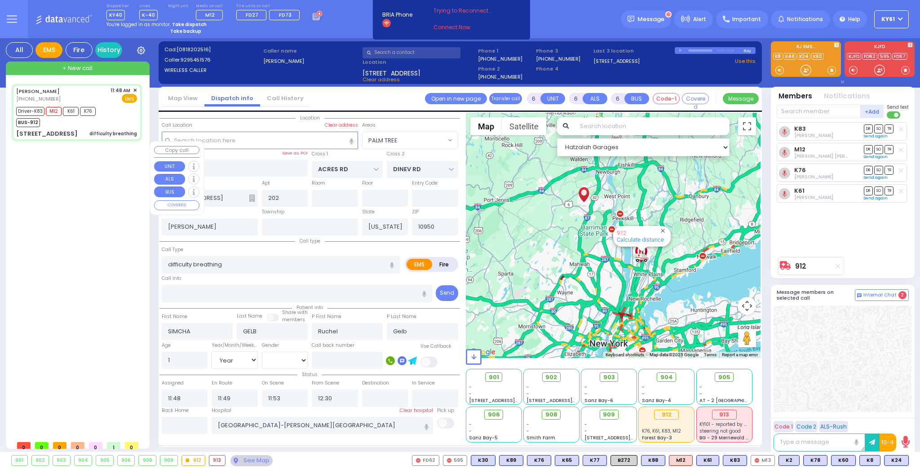
select select "Year"
select select "[DEMOGRAPHIC_DATA]"
type input "13:11"
select select "Hatzalah Garages"
select select "PALM TREE"
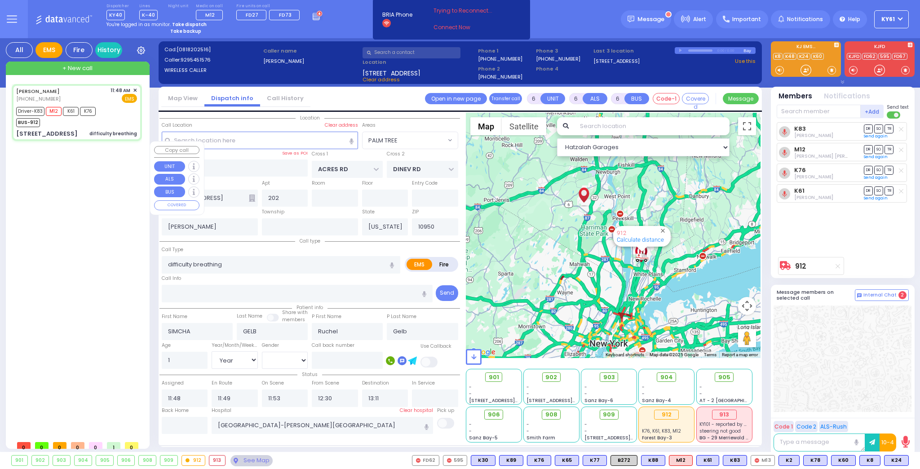
select select
radio input "true"
select select "Year"
select select "[DEMOGRAPHIC_DATA]"
select select "Hatzalah Garages"
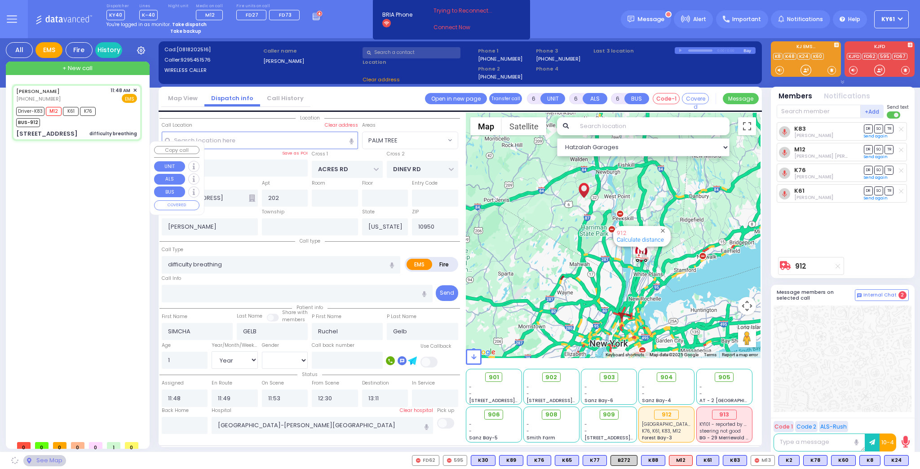
select select "PALM TREE"
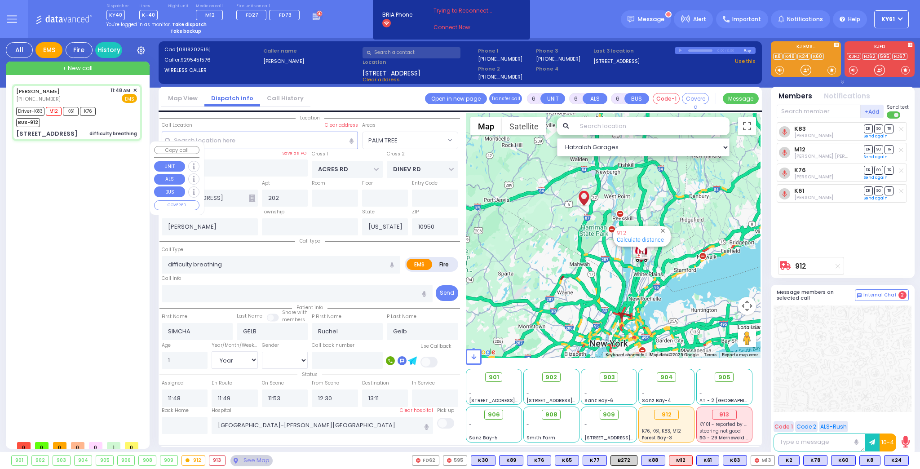
select select
radio input "true"
select select "Year"
select select "[DEMOGRAPHIC_DATA]"
select select "Hatzalah Garages"
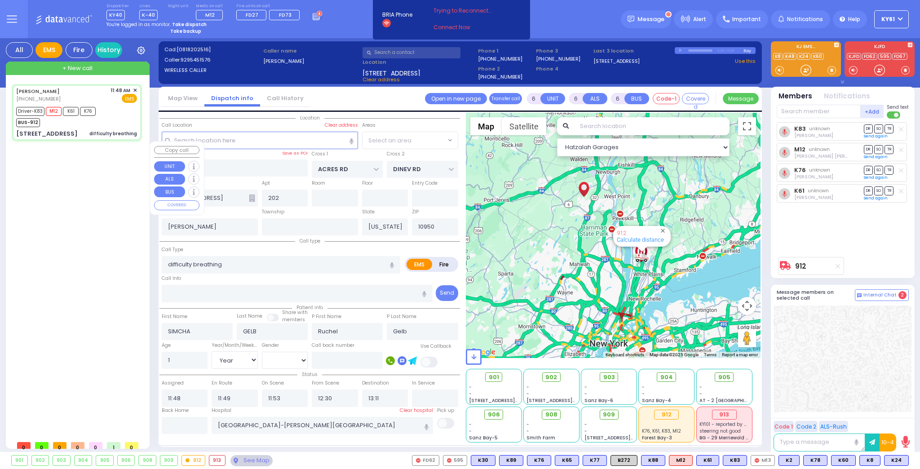
select select "PALM TREE"
select select
radio input "true"
select select "Year"
select select "[DEMOGRAPHIC_DATA]"
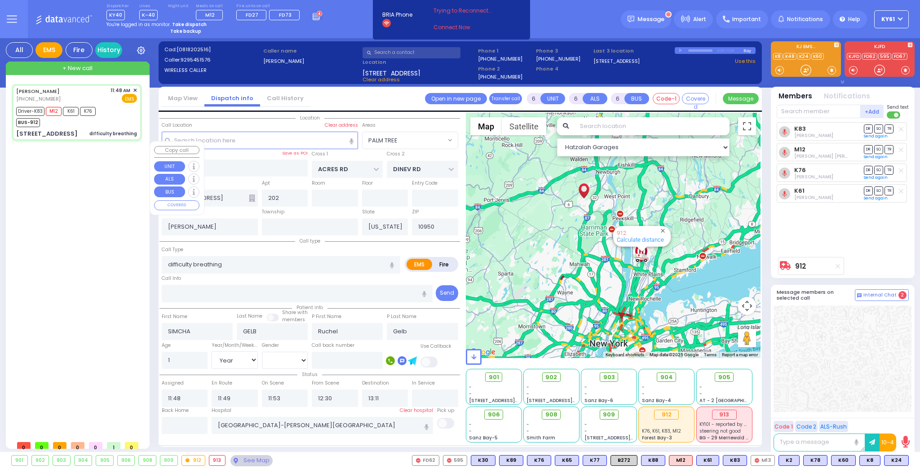
select select "Hatzalah Garages"
select select
radio input "true"
select select "Year"
select select "[DEMOGRAPHIC_DATA]"
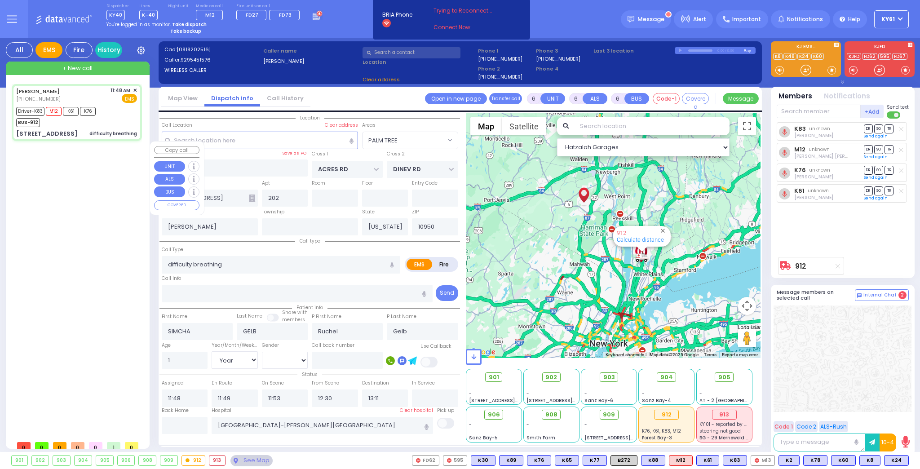
select select "Hatzalah Garages"
select select "PALM TREE"
select select
radio input "true"
select select "Year"
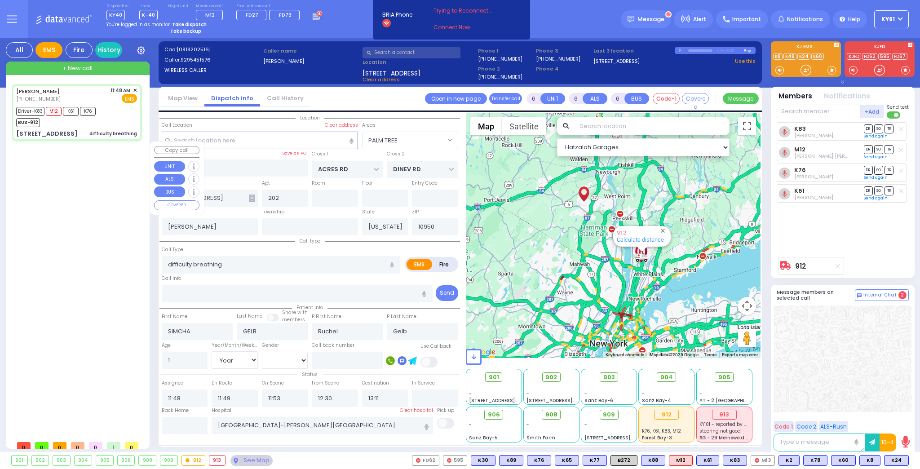
select select "[DEMOGRAPHIC_DATA]"
select select "Hatzalah Garages"
select select "PALM TREE"
select select
radio input "true"
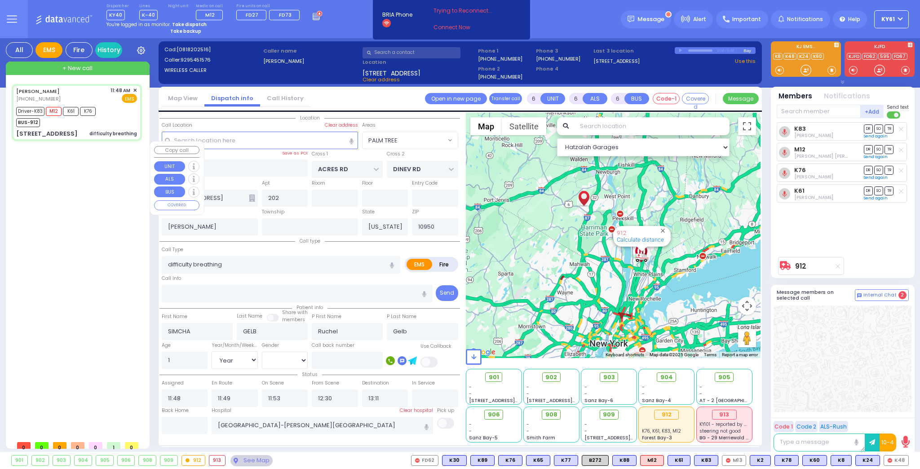
select select "Year"
select select "[DEMOGRAPHIC_DATA]"
select select "Hatzalah Garages"
select select "PALM TREE"
select select
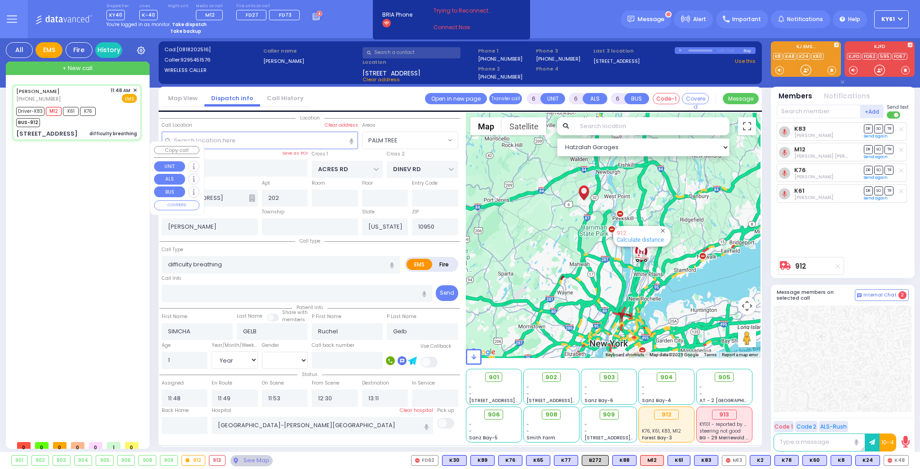
radio input "true"
select select "Year"
select select "[DEMOGRAPHIC_DATA]"
select select "Hatzalah Garages"
select select "PALM TREE"
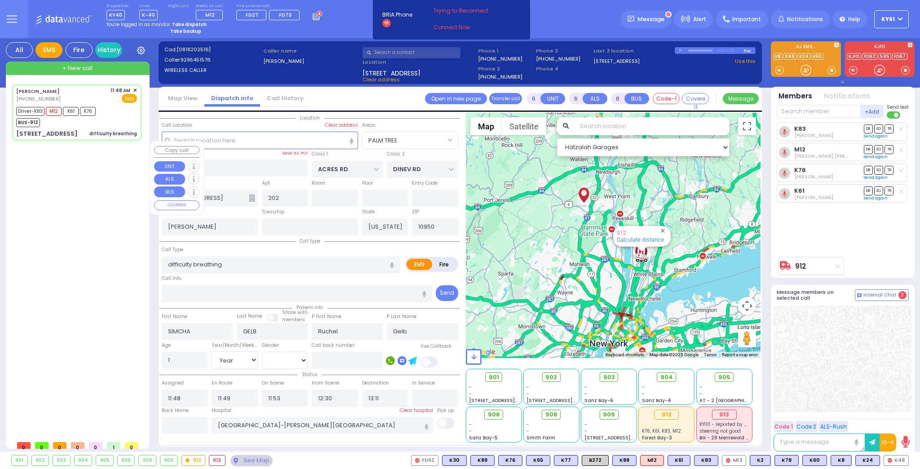
select select
radio input "true"
select select "Year"
select select "[DEMOGRAPHIC_DATA]"
select select "Hatzalah Garages"
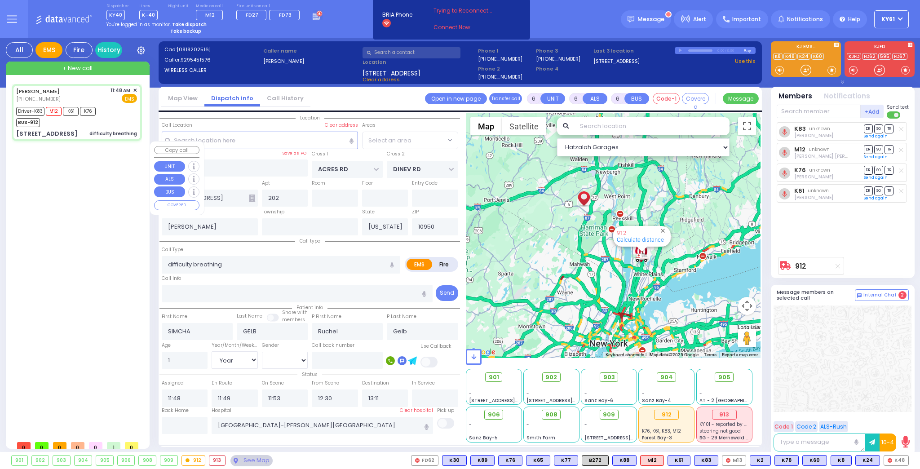
select select "PALM TREE"
select select
radio input "true"
select select "Year"
select select "[DEMOGRAPHIC_DATA]"
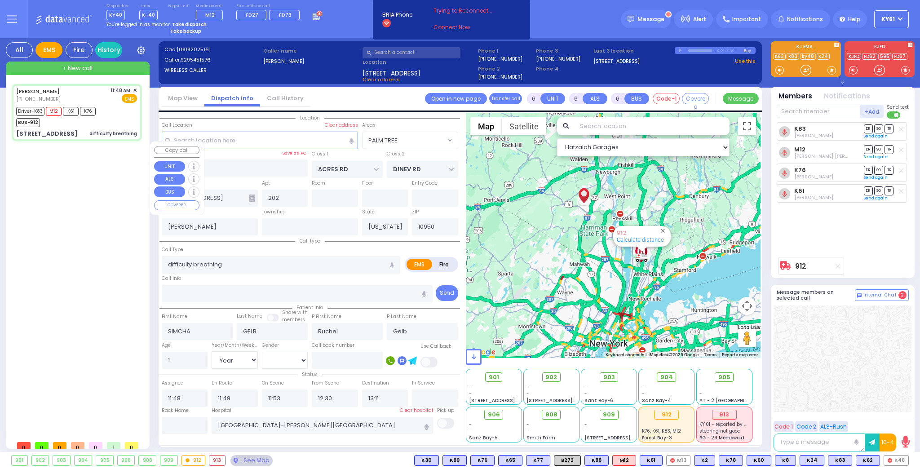
select select "Hatzalah Garages"
select select "PALM TREE"
select select
radio input "true"
select select "Year"
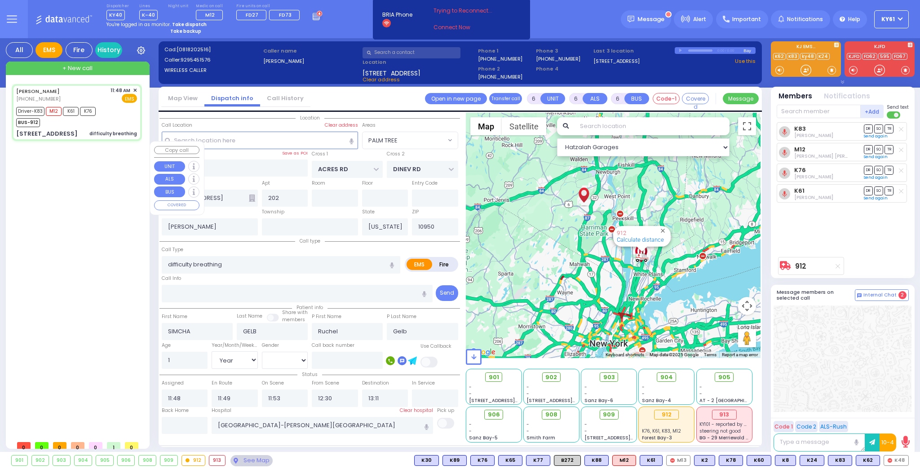
select select "[DEMOGRAPHIC_DATA]"
select select "Hatzalah Garages"
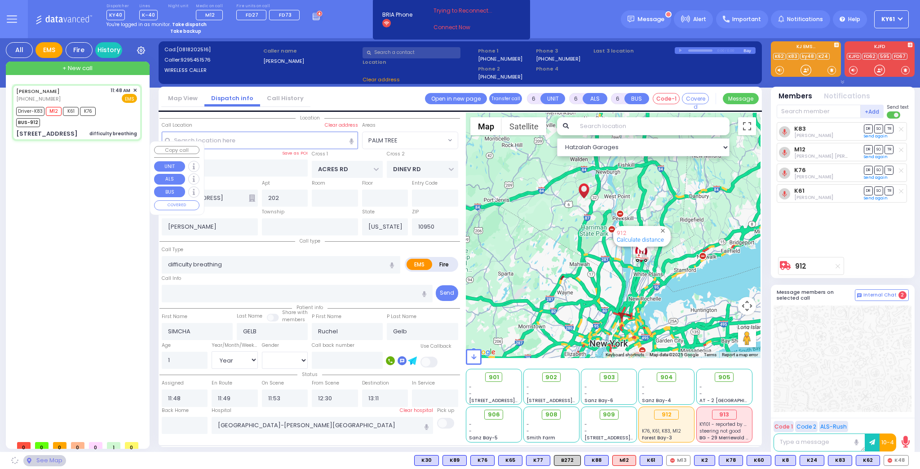
select select "PALM TREE"
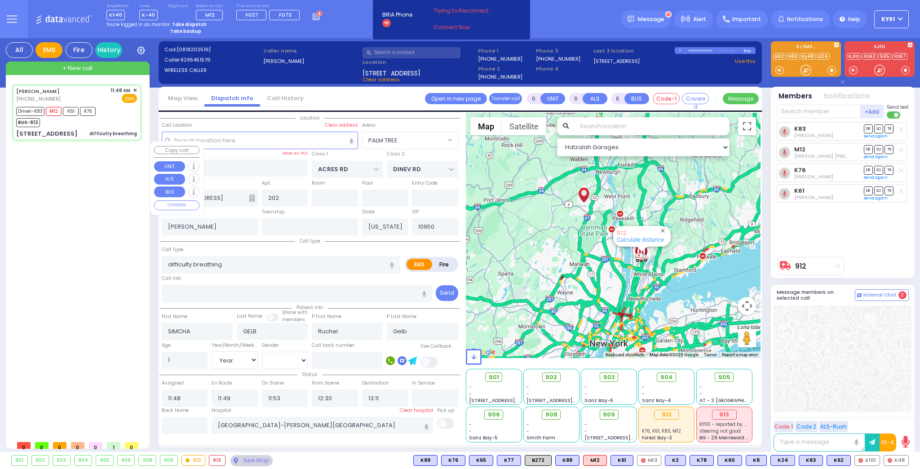
select select
radio input "true"
select select "Year"
select select "[DEMOGRAPHIC_DATA]"
select select "Hatzalah Garages"
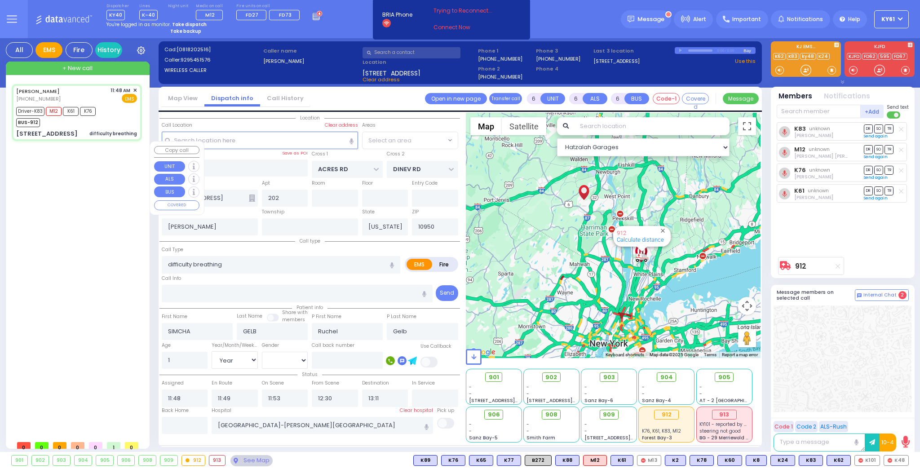
select select "PALM TREE"
